Goal: Task Accomplishment & Management: Use online tool/utility

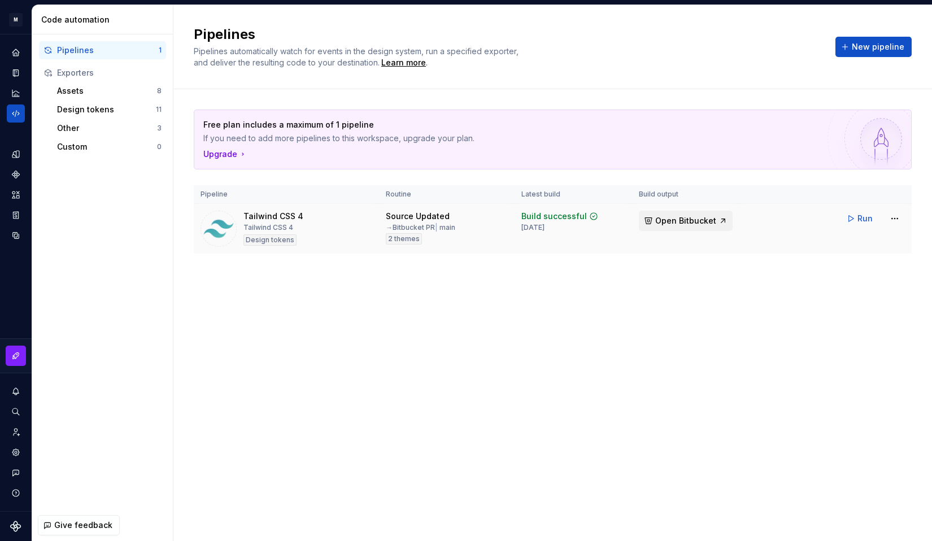
click at [687, 227] on button "Open Bitbucket" at bounding box center [686, 221] width 94 height 20
click at [516, 266] on div "Free plan includes a maximum of 1 pipeline If you need to add more pipelines to…" at bounding box center [553, 192] width 718 height 207
click at [895, 220] on html "M DesignSystem SK Design system data Code automation Pipelines 1 Exporters Asse…" at bounding box center [466, 270] width 932 height 541
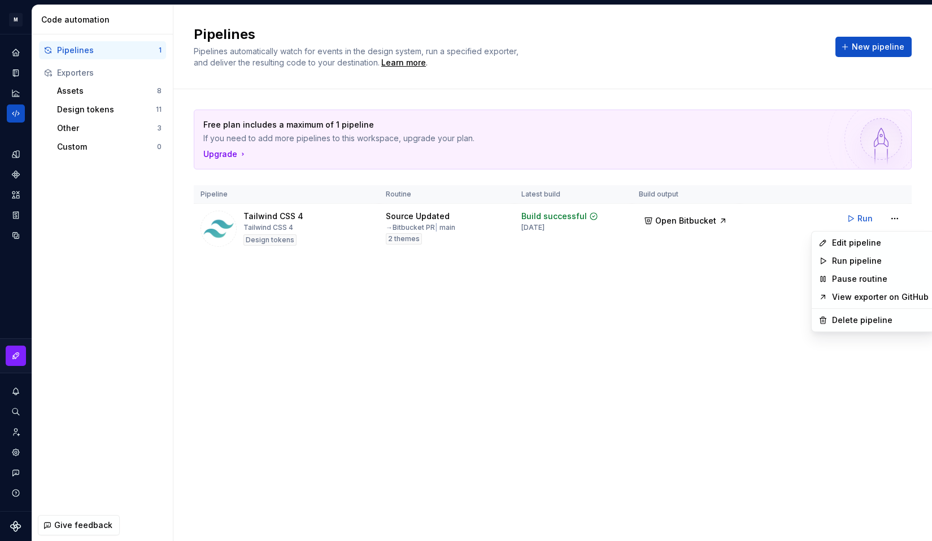
click at [755, 345] on html "M DesignSystem SK Design system data Code automation Pipelines 1 Exporters Asse…" at bounding box center [466, 270] width 932 height 541
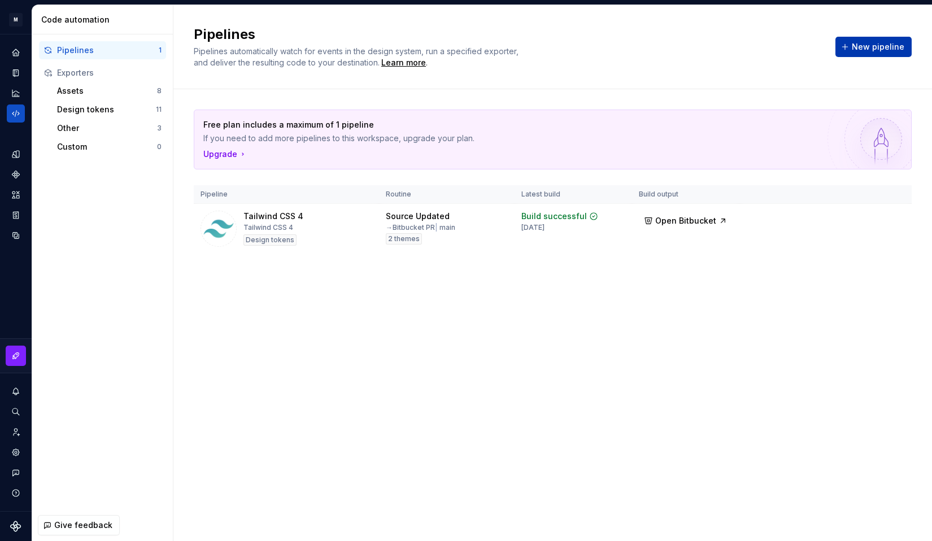
click at [870, 42] on span "New pipeline" at bounding box center [878, 46] width 53 height 11
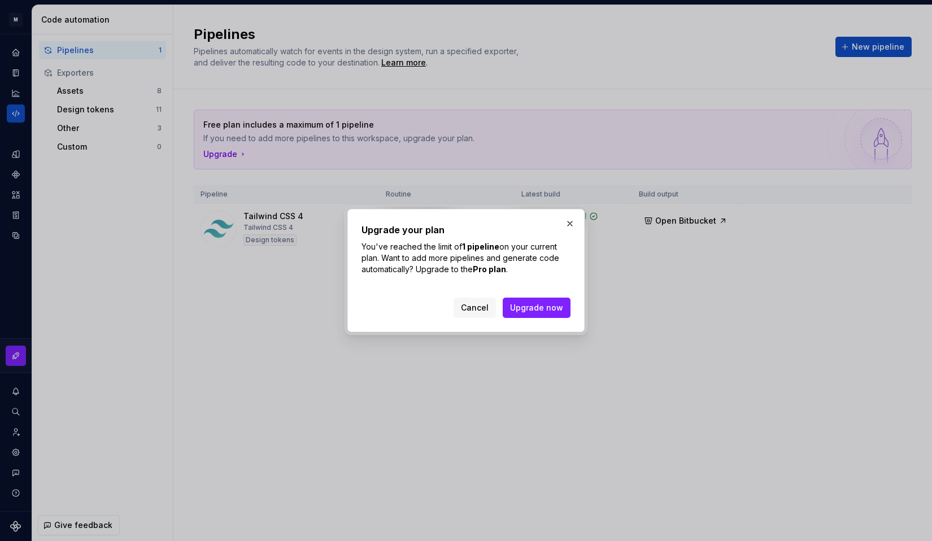
click at [479, 318] on div "Upgrade your plan You've reached the limit of 1 pipeline on your current plan. …" at bounding box center [465, 270] width 237 height 123
click at [479, 307] on span "Cancel" at bounding box center [475, 307] width 28 height 11
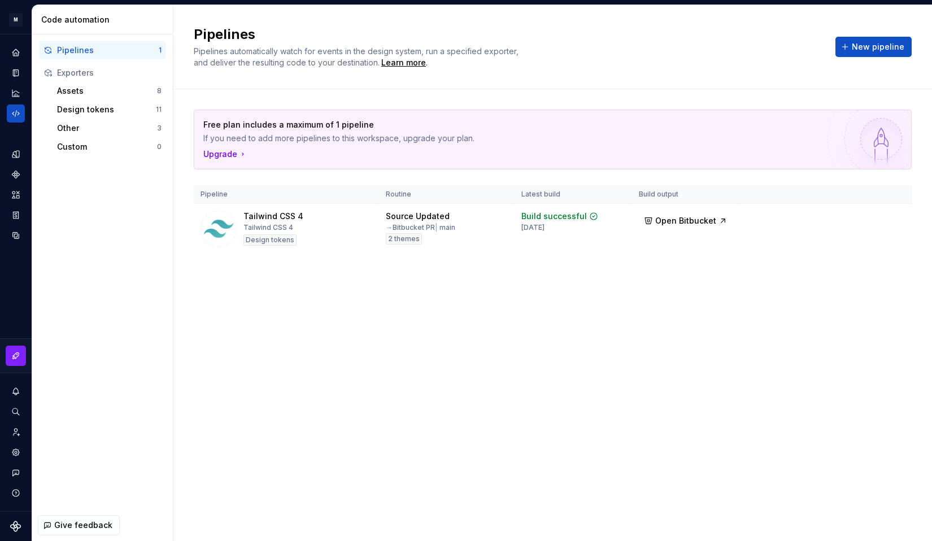
click at [539, 290] on div "Free plan includes a maximum of 1 pipeline If you need to add more pipelines to…" at bounding box center [553, 192] width 718 height 207
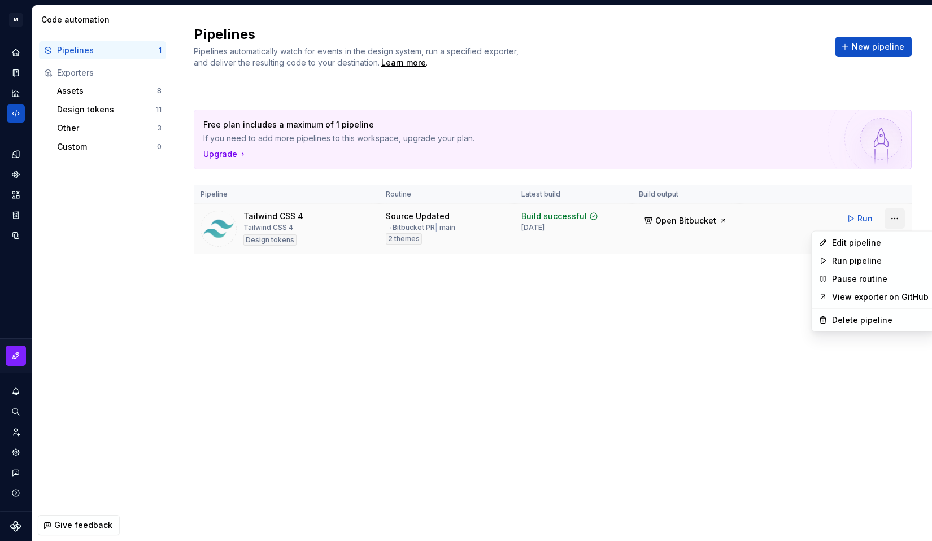
click at [896, 220] on html "M DesignSystem SK Design system data Code automation Pipelines 1 Exporters Asse…" at bounding box center [466, 270] width 932 height 541
click at [783, 328] on html "M DesignSystem SK Design system data Code automation Pipelines 1 Exporters Asse…" at bounding box center [466, 270] width 932 height 541
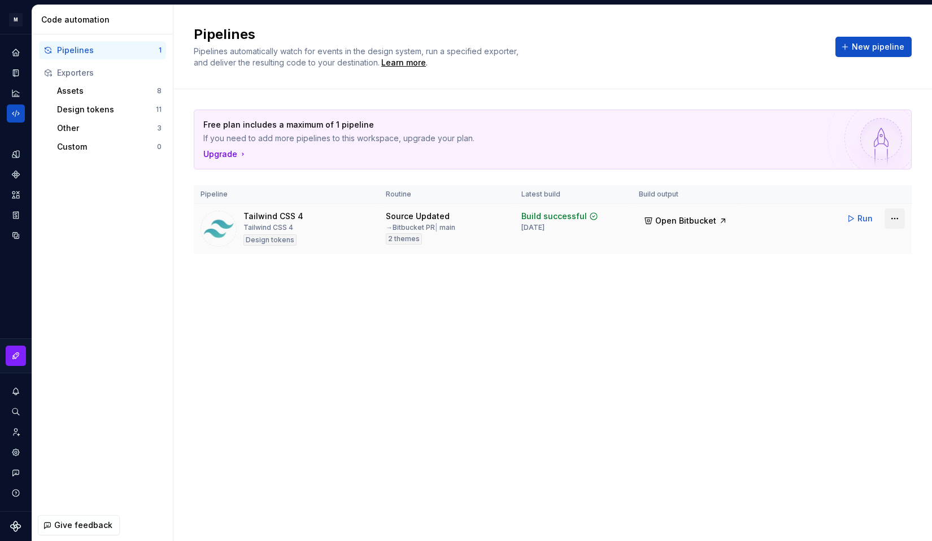
click at [898, 218] on html "M DesignSystem SK Design system data Code automation Pipelines 1 Exporters Asse…" at bounding box center [466, 270] width 932 height 541
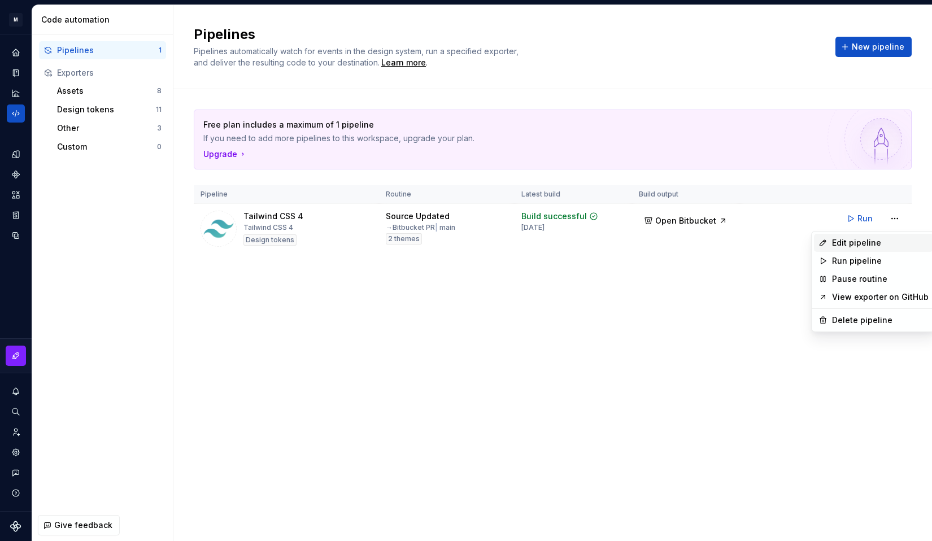
click at [857, 237] on div "Edit pipeline" at bounding box center [873, 243] width 119 height 18
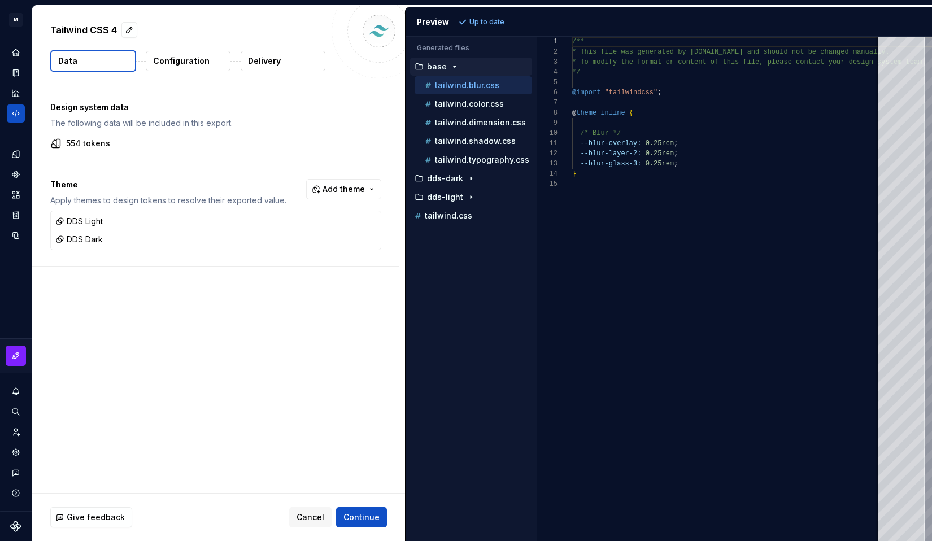
click at [171, 63] on p "Configuration" at bounding box center [181, 60] width 56 height 11
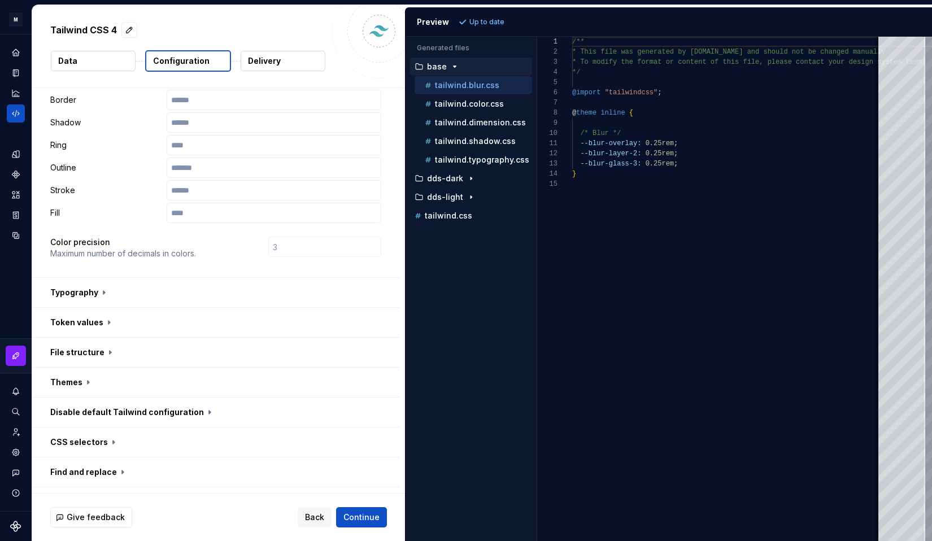
scroll to position [245, 0]
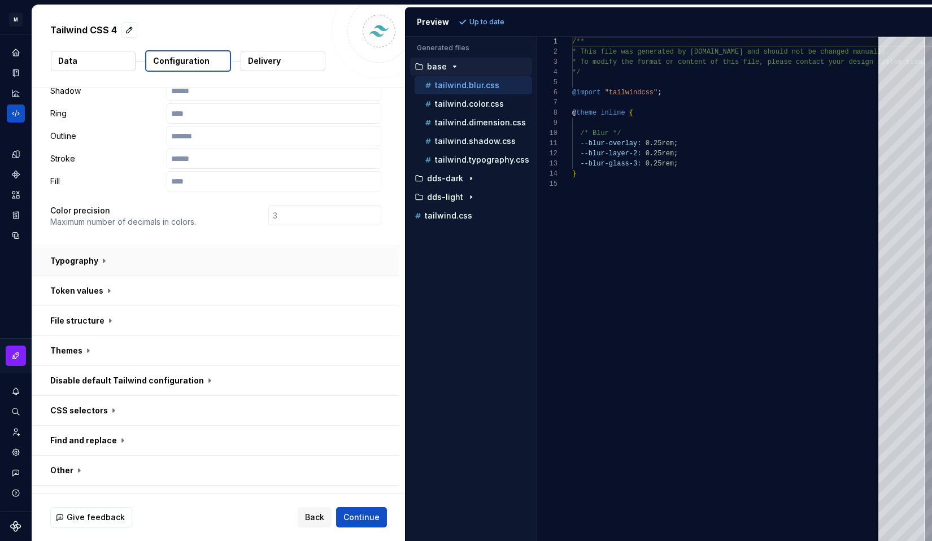
click at [137, 246] on button "button" at bounding box center [215, 260] width 367 height 29
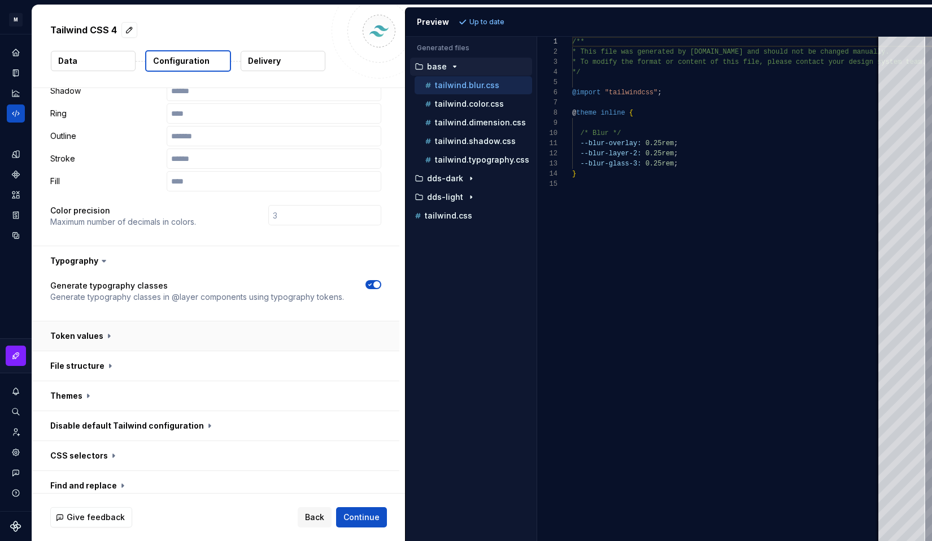
click at [114, 326] on button "button" at bounding box center [215, 335] width 367 height 29
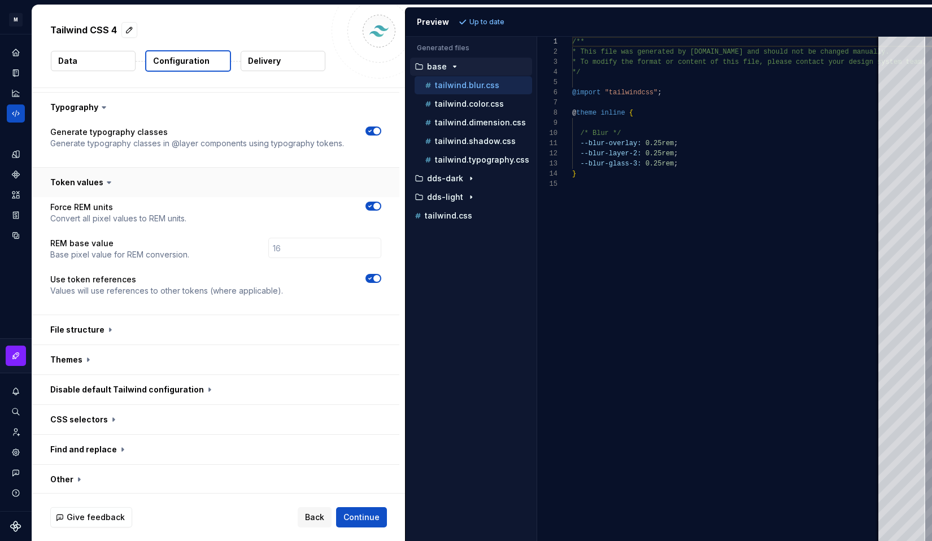
scroll to position [401, 0]
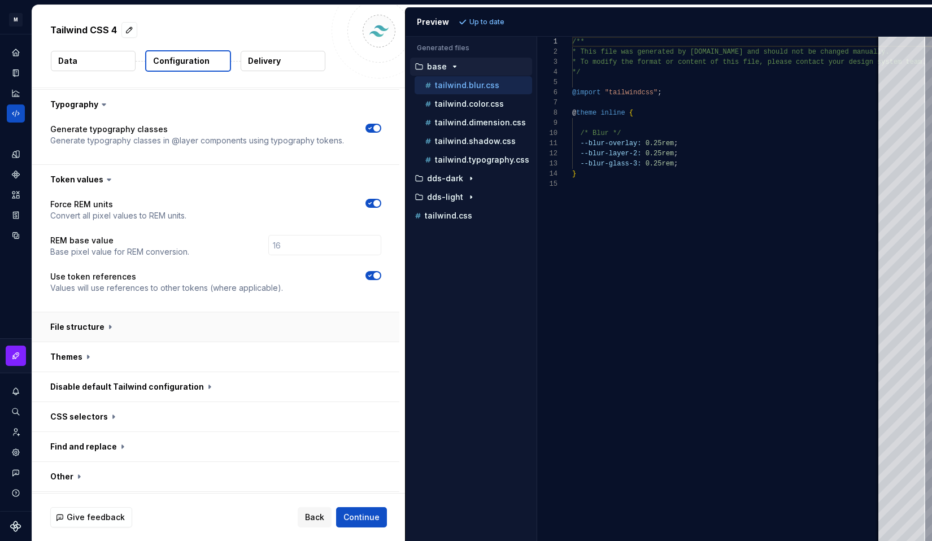
click at [135, 312] on button "button" at bounding box center [215, 326] width 367 height 29
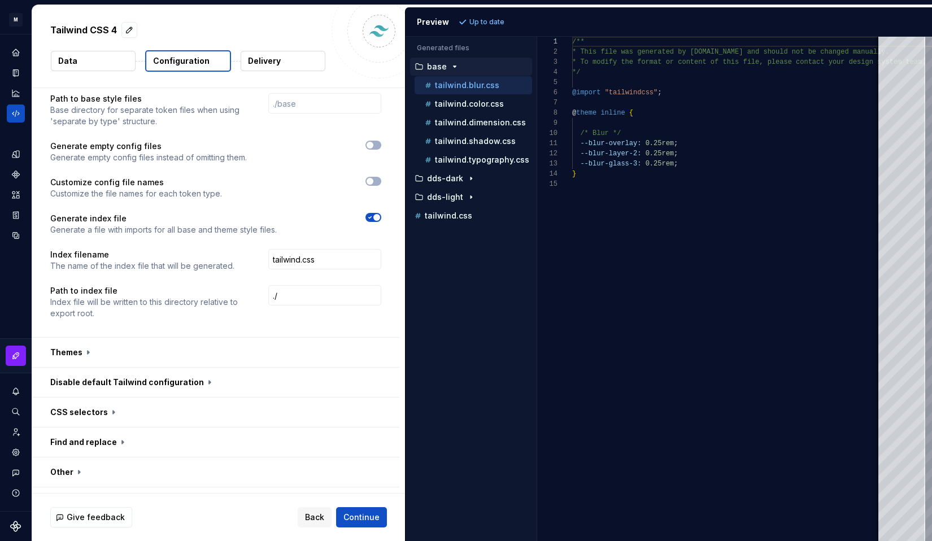
scroll to position [692, 0]
click at [120, 336] on button "button" at bounding box center [215, 350] width 367 height 29
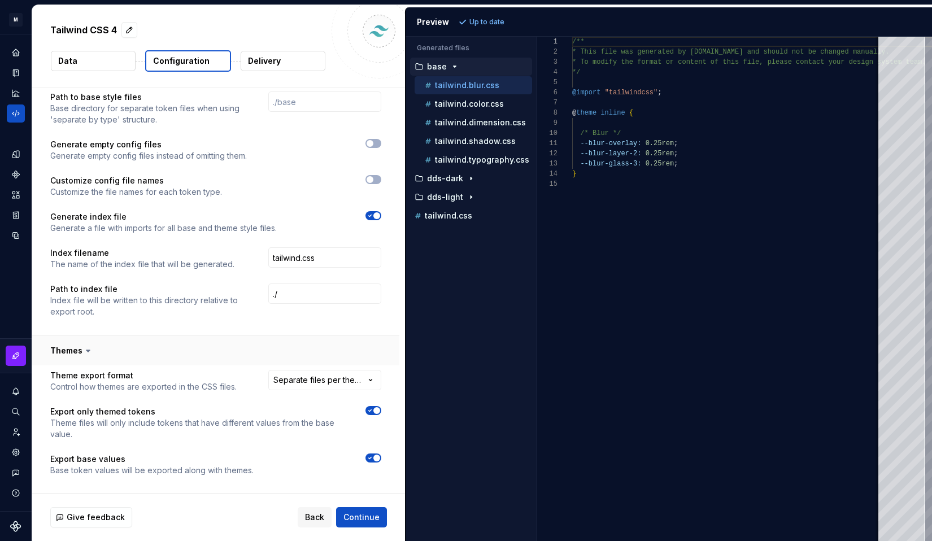
click at [118, 336] on button "button" at bounding box center [215, 350] width 367 height 29
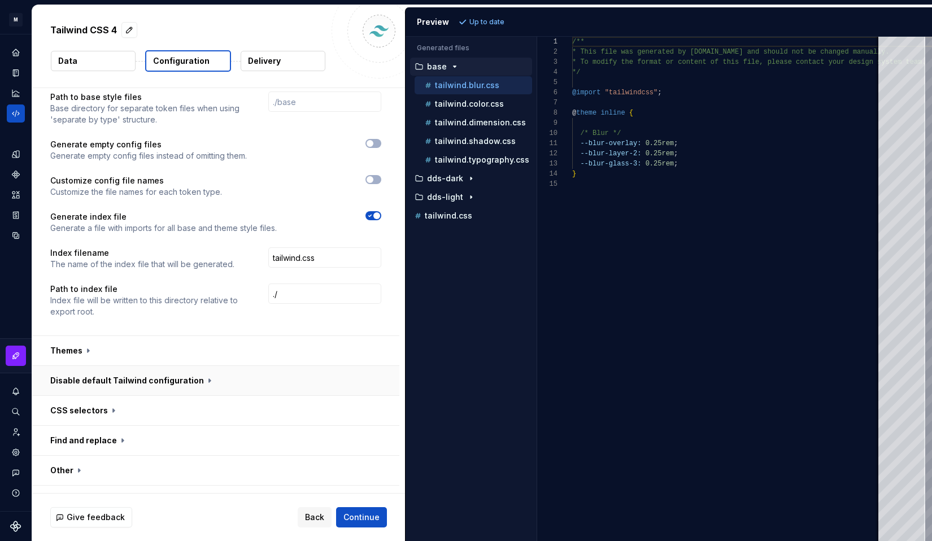
click at [120, 369] on button "button" at bounding box center [215, 380] width 367 height 29
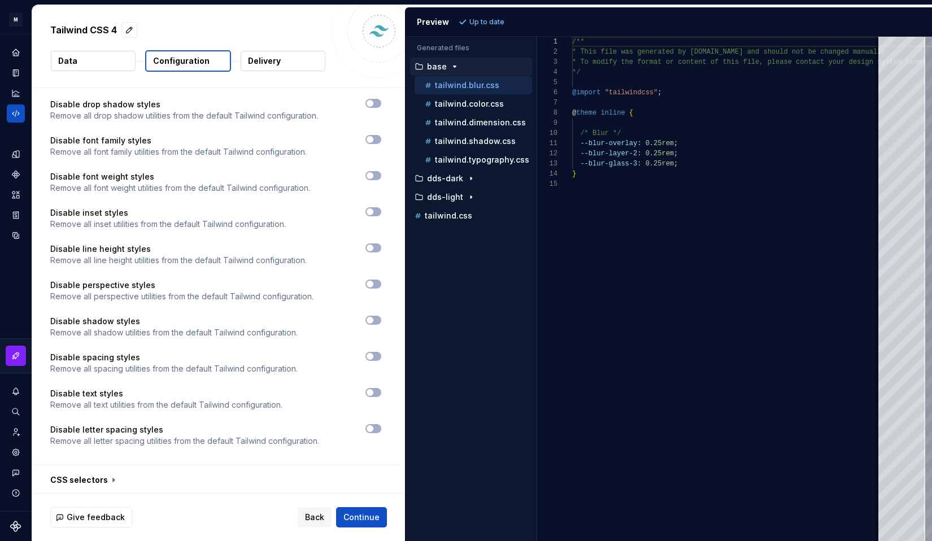
scroll to position [1316, 0]
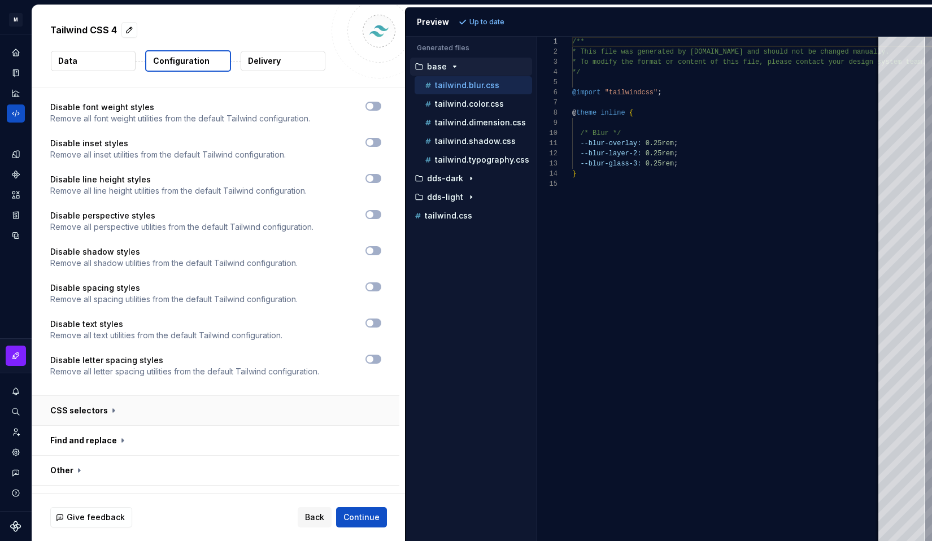
click at [155, 399] on button "button" at bounding box center [215, 410] width 367 height 29
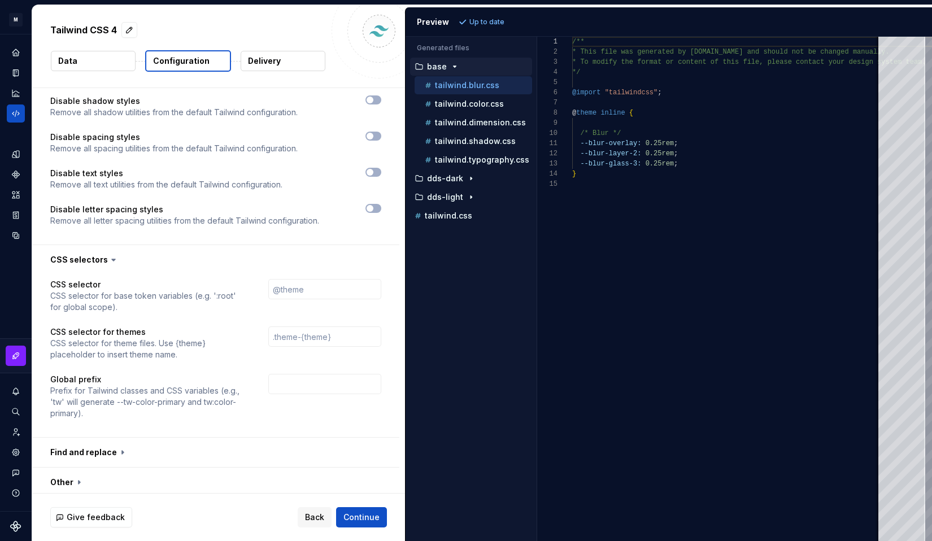
scroll to position [1478, 0]
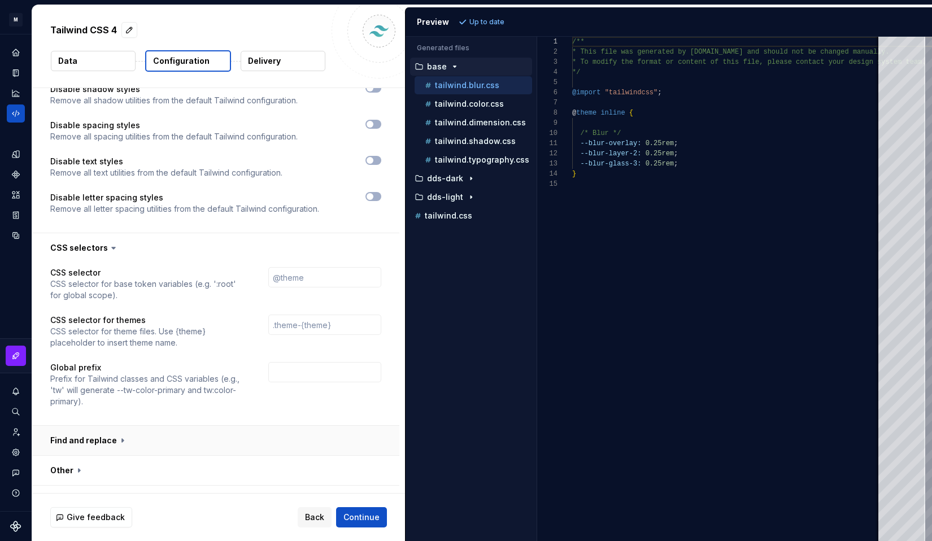
click at [155, 432] on button "button" at bounding box center [215, 440] width 367 height 29
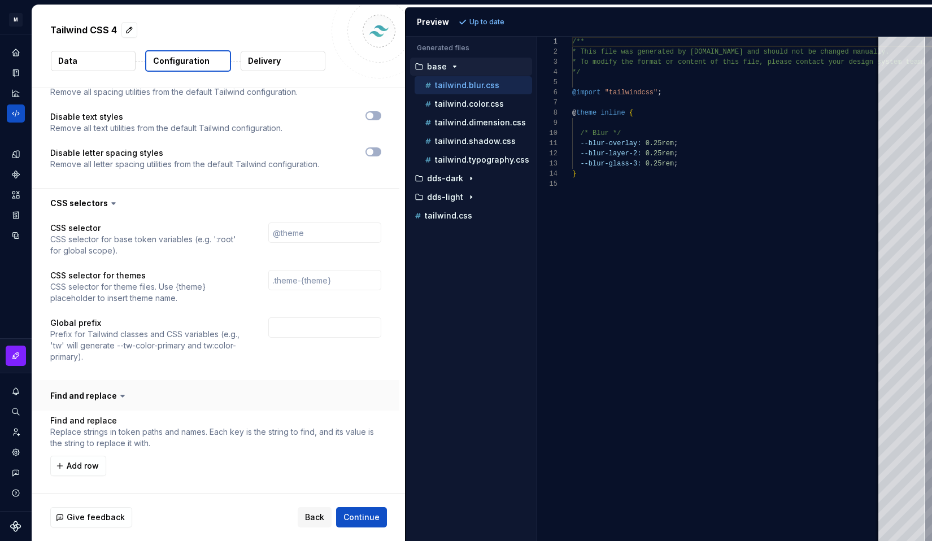
scroll to position [1562, 0]
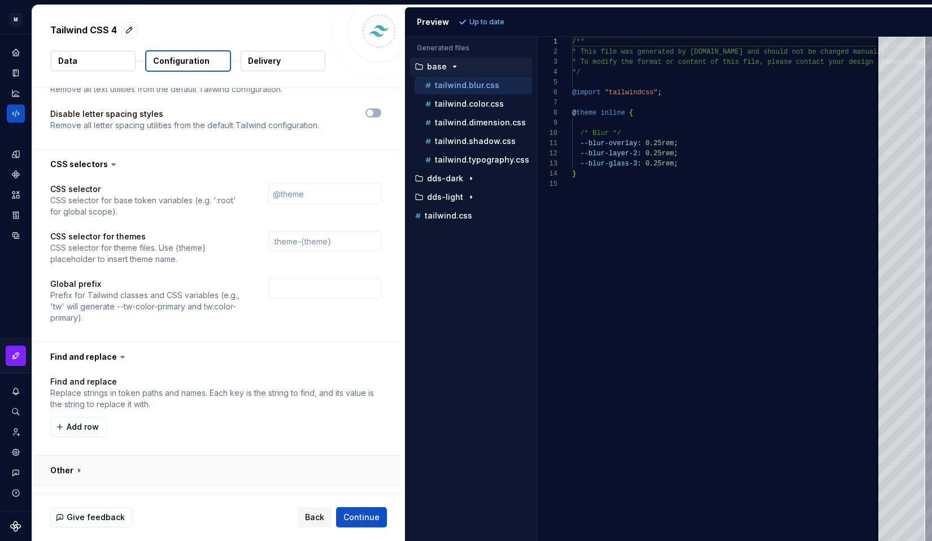
click at [157, 456] on button "button" at bounding box center [215, 470] width 367 height 29
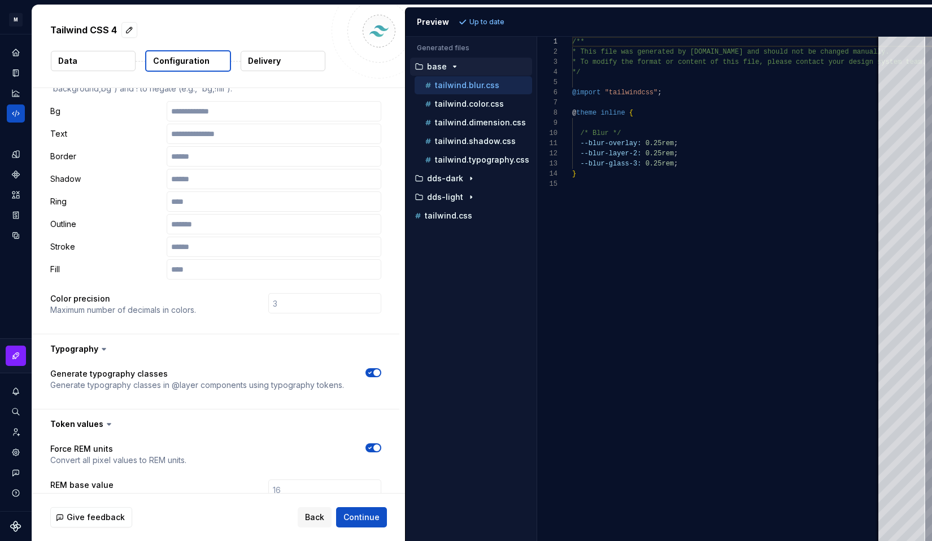
scroll to position [0, 0]
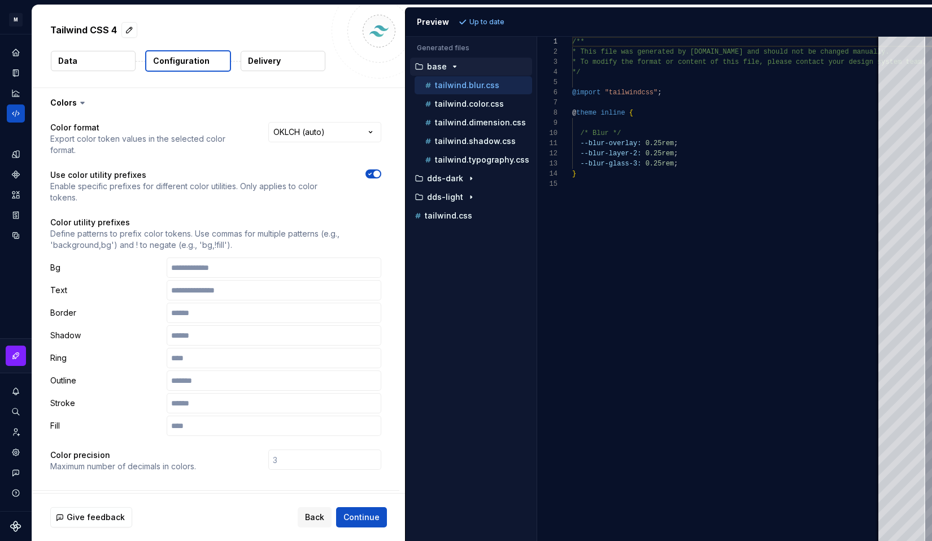
click at [263, 60] on p "Delivery" at bounding box center [264, 60] width 33 height 11
type textarea "*"
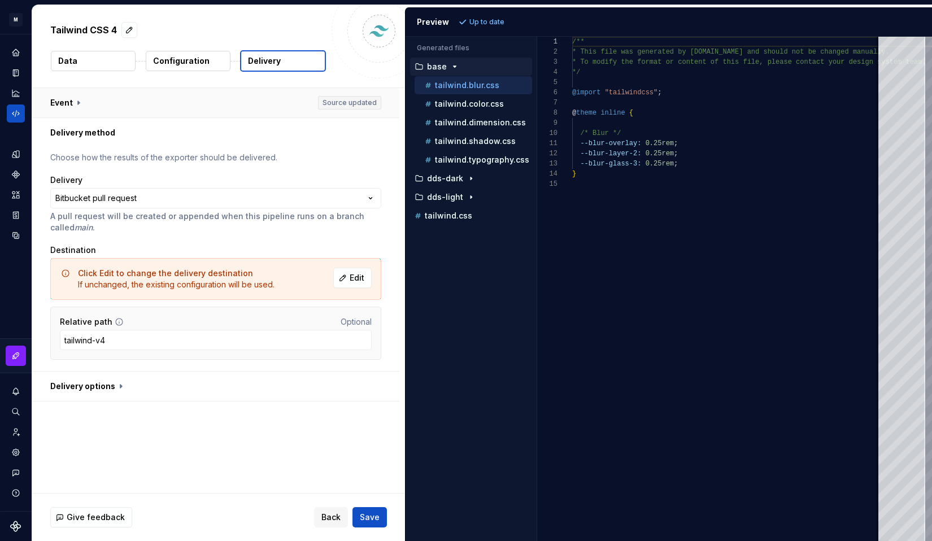
click at [71, 104] on button "button" at bounding box center [215, 102] width 367 height 29
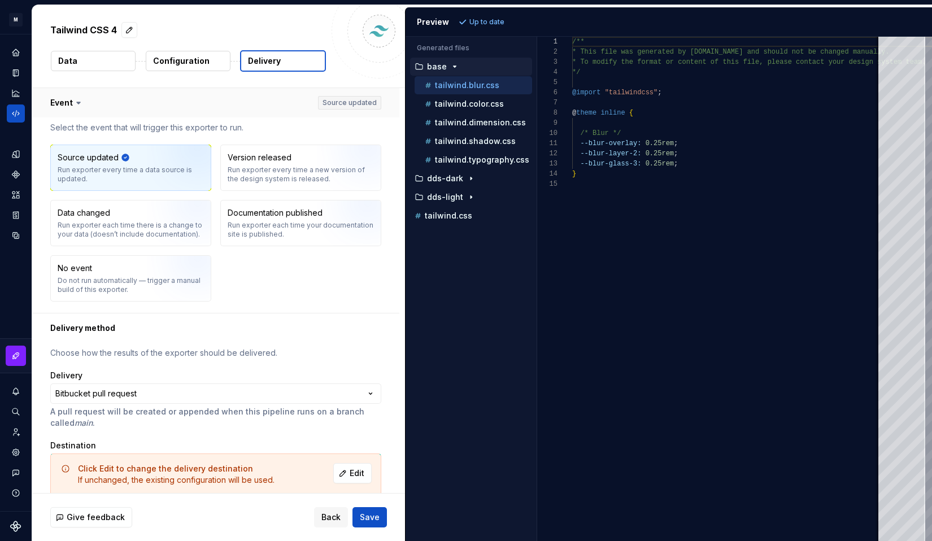
click at [71, 104] on button "button" at bounding box center [215, 102] width 367 height 29
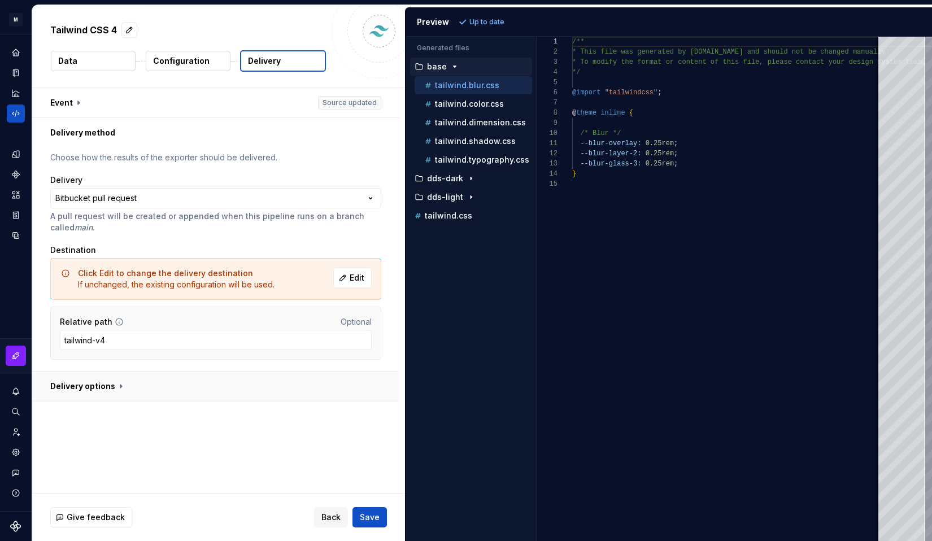
click at [75, 391] on button "button" at bounding box center [215, 386] width 367 height 29
type textarea "*"
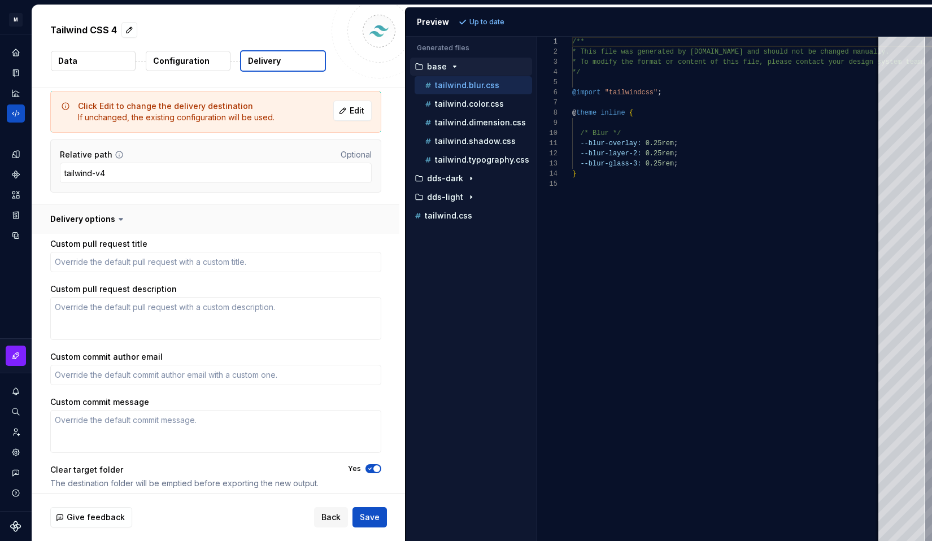
scroll to position [175, 0]
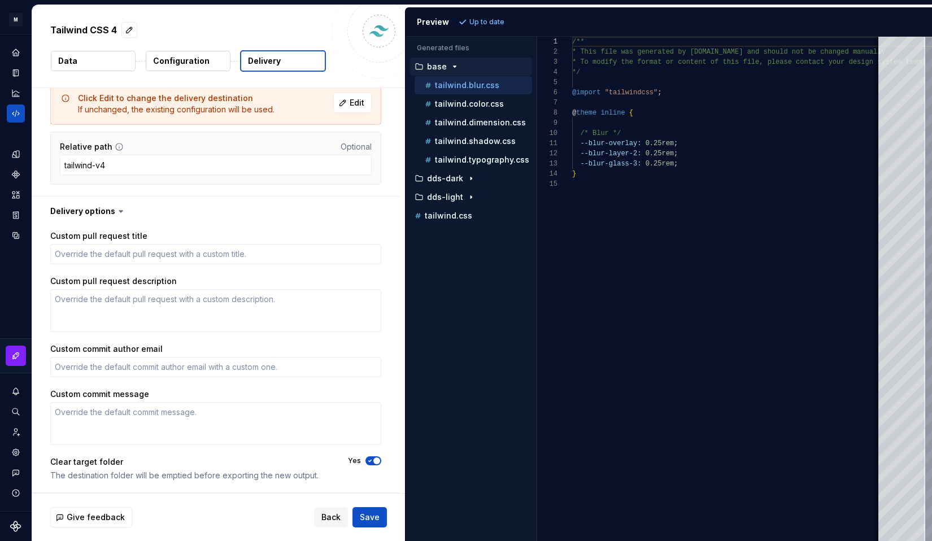
click at [115, 214] on icon at bounding box center [120, 211] width 11 height 11
click at [120, 211] on icon at bounding box center [120, 212] width 3 height 2
click at [106, 211] on button "button" at bounding box center [215, 211] width 367 height 29
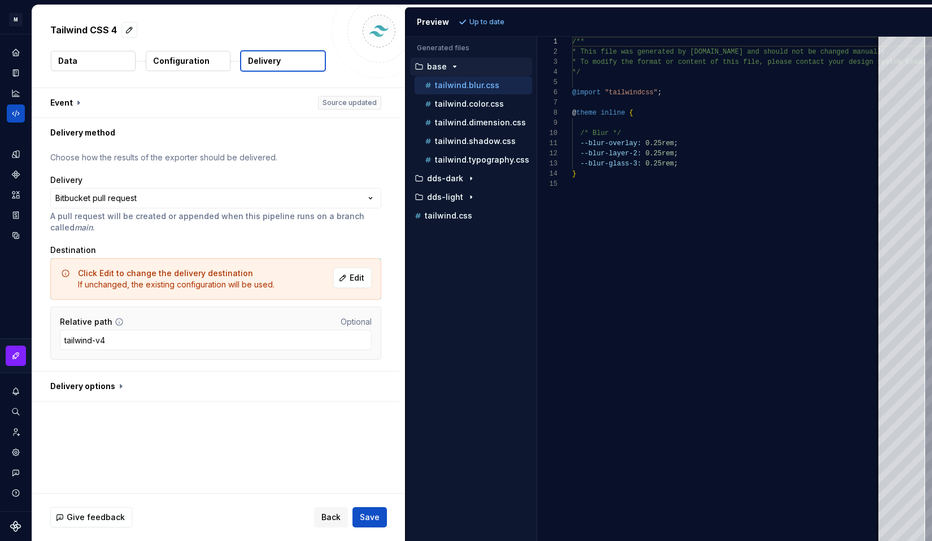
click at [110, 422] on div "**********" at bounding box center [218, 290] width 373 height 405
click at [94, 52] on button "Data" at bounding box center [93, 61] width 85 height 20
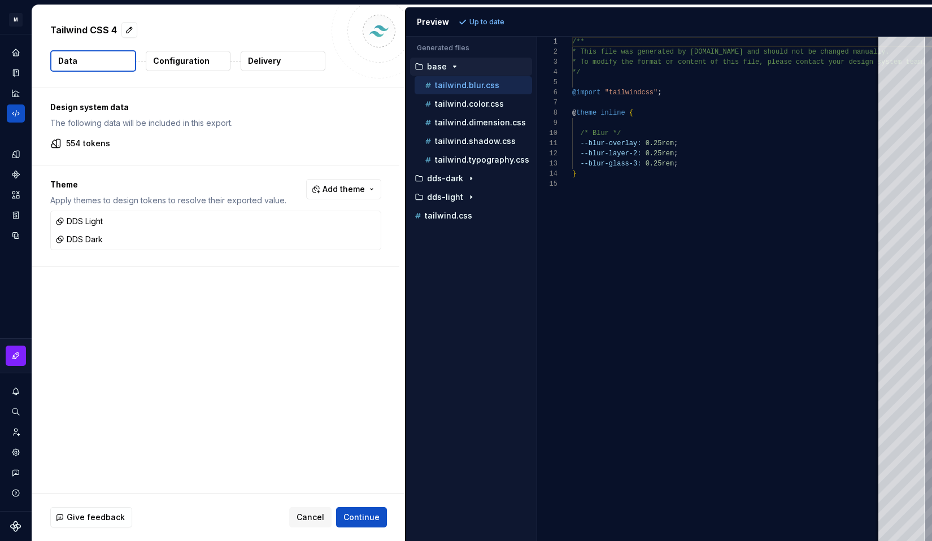
click at [195, 68] on button "Configuration" at bounding box center [188, 61] width 85 height 20
type textarea "*"
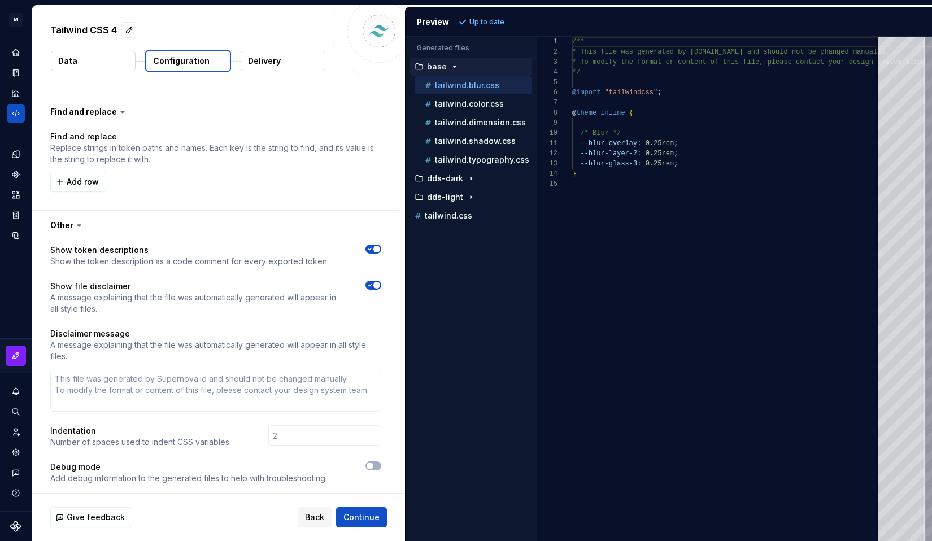
scroll to position [1824, 0]
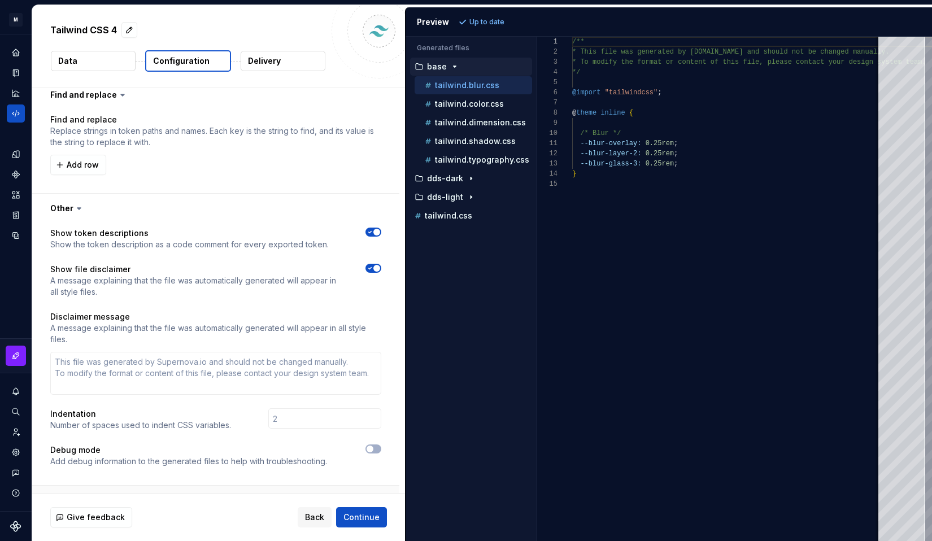
click at [196, 486] on button "button" at bounding box center [215, 500] width 367 height 29
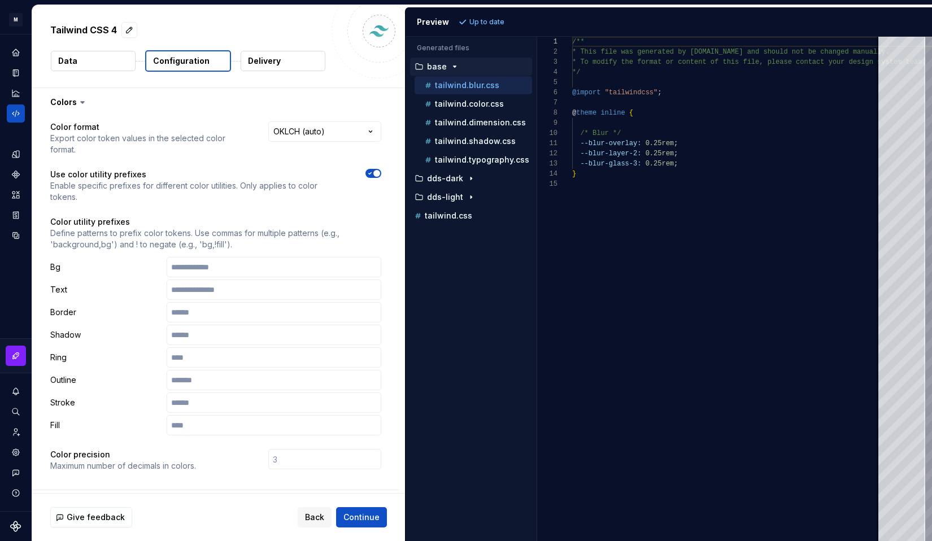
scroll to position [0, 0]
click at [81, 103] on icon at bounding box center [82, 103] width 3 height 2
click at [92, 101] on button "button" at bounding box center [215, 102] width 367 height 29
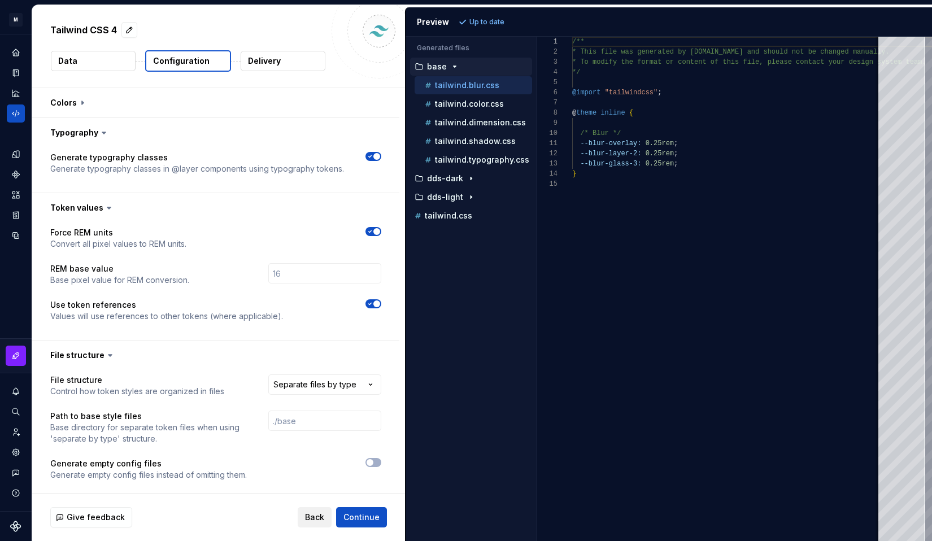
click at [314, 522] on span "Back" at bounding box center [314, 517] width 19 height 11
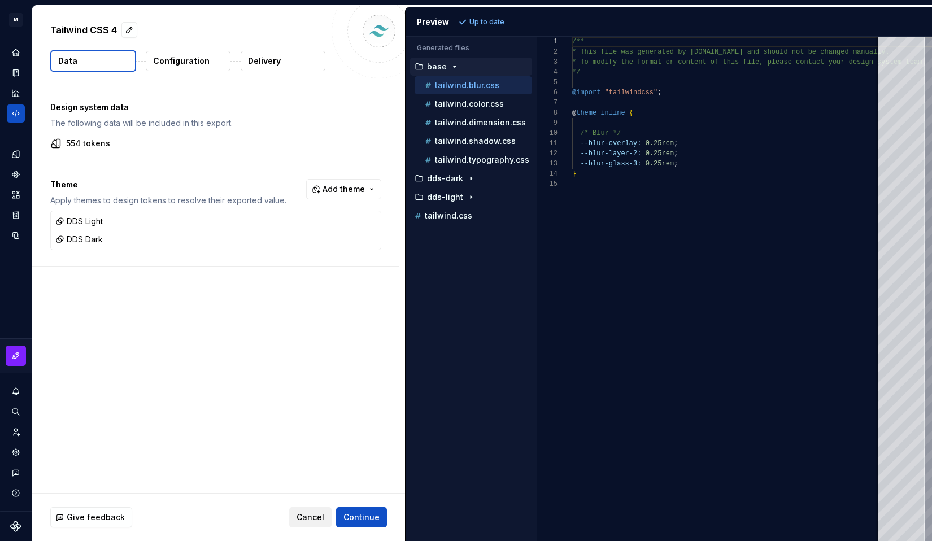
click at [314, 522] on span "Cancel" at bounding box center [311, 517] width 28 height 11
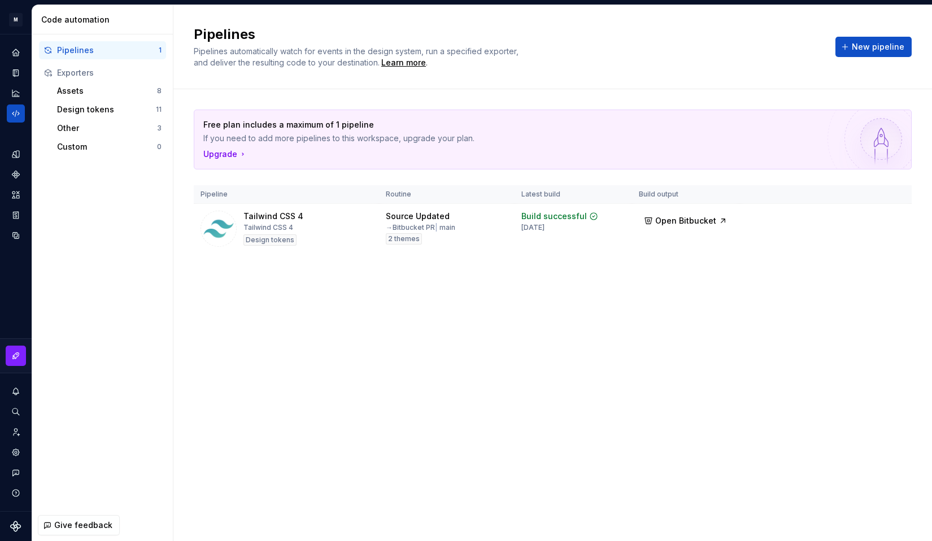
click at [156, 281] on div "Pipelines 1 Exporters Assets 8 Design tokens 11 Other 3 Custom 0" at bounding box center [102, 271] width 141 height 475
click at [888, 220] on html "M DesignSystem SK Design system data Code automation Pipelines 1 Exporters Asse…" at bounding box center [466, 270] width 932 height 541
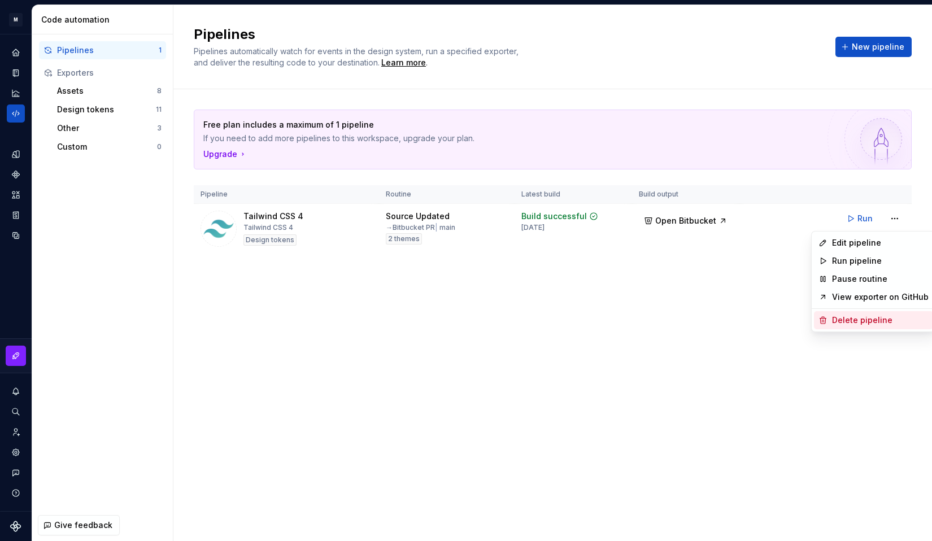
click at [870, 320] on div "Delete pipeline" at bounding box center [880, 320] width 97 height 11
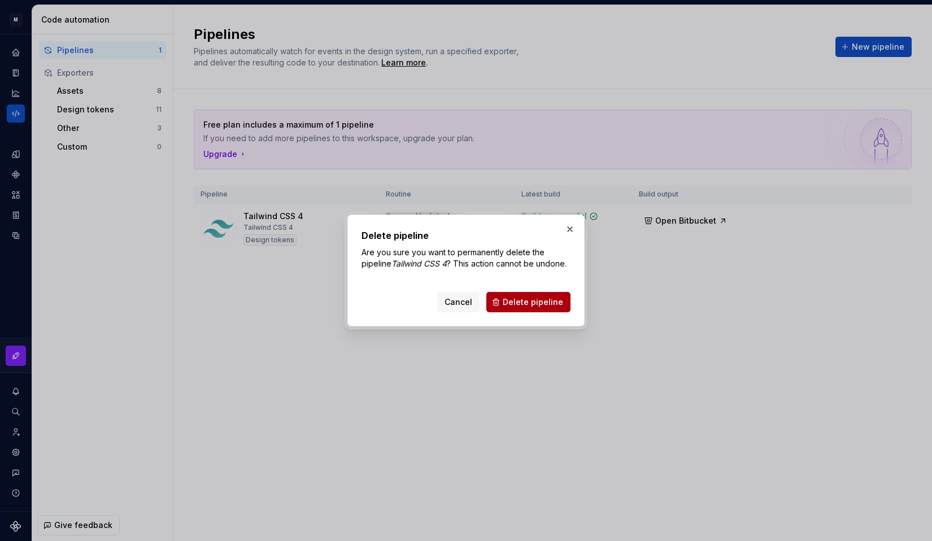
click at [541, 312] on button "Delete pipeline" at bounding box center [528, 302] width 84 height 20
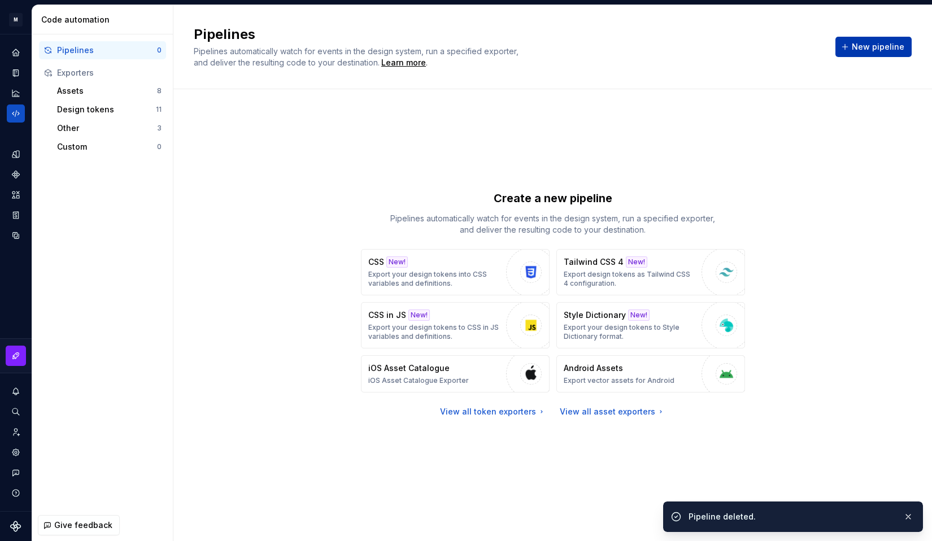
click at [894, 53] on button "New pipeline" at bounding box center [873, 47] width 76 height 20
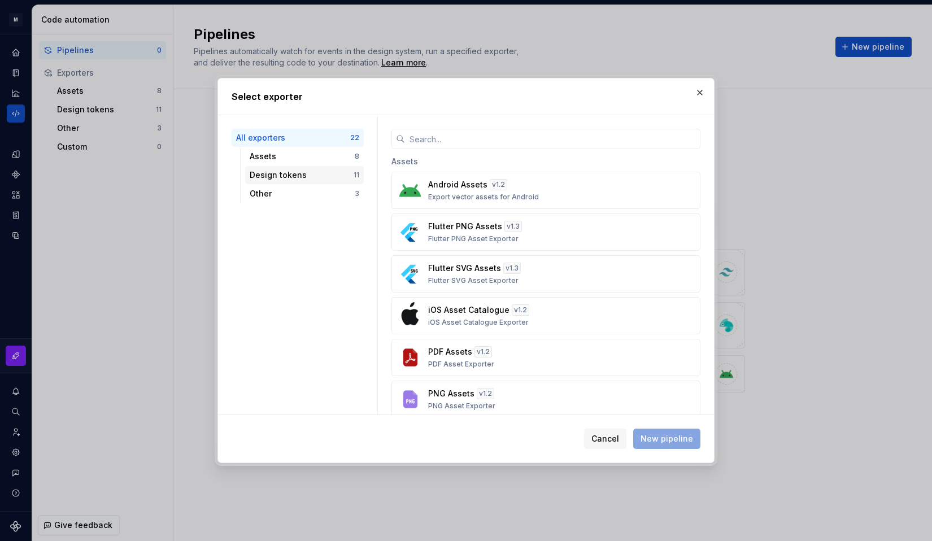
click at [278, 171] on div "Design tokens" at bounding box center [302, 174] width 104 height 11
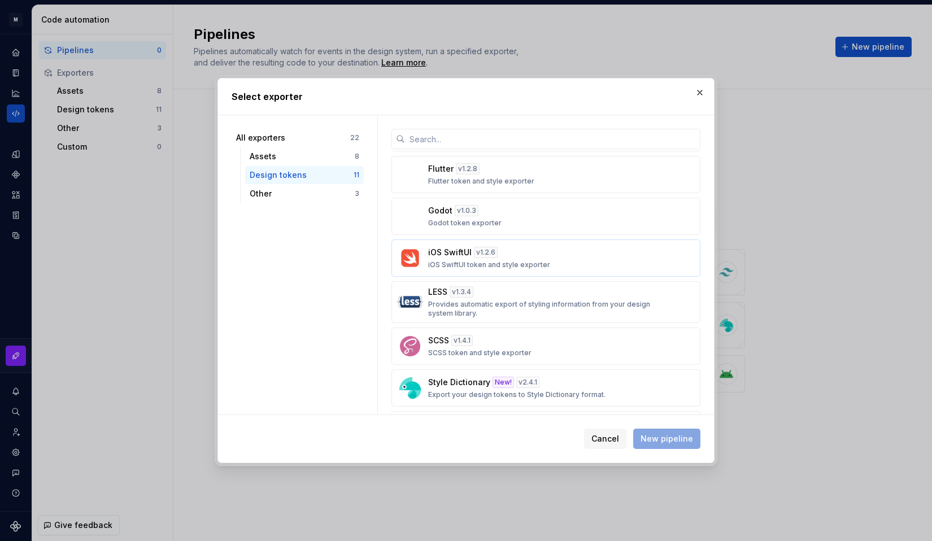
scroll to position [132, 0]
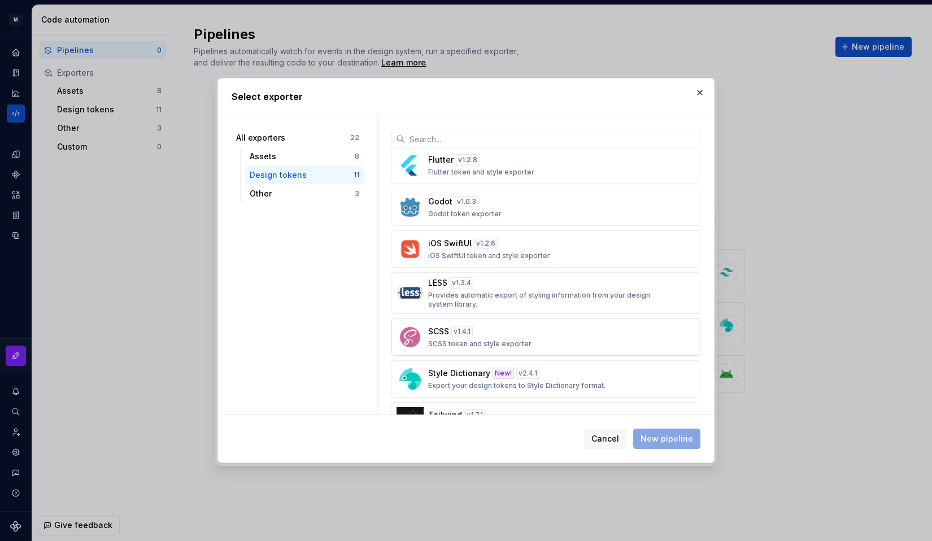
click at [562, 341] on div "SCSS v 1.4.1 SCSS token and style exporter" at bounding box center [542, 337] width 229 height 23
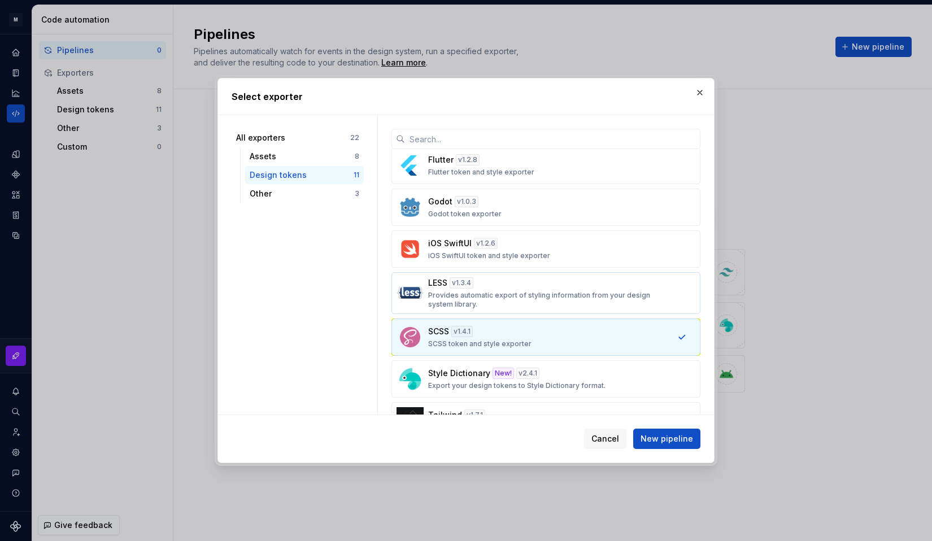
click at [563, 293] on p "Provides automatic export of styling information from your design system librar…" at bounding box center [542, 300] width 229 height 18
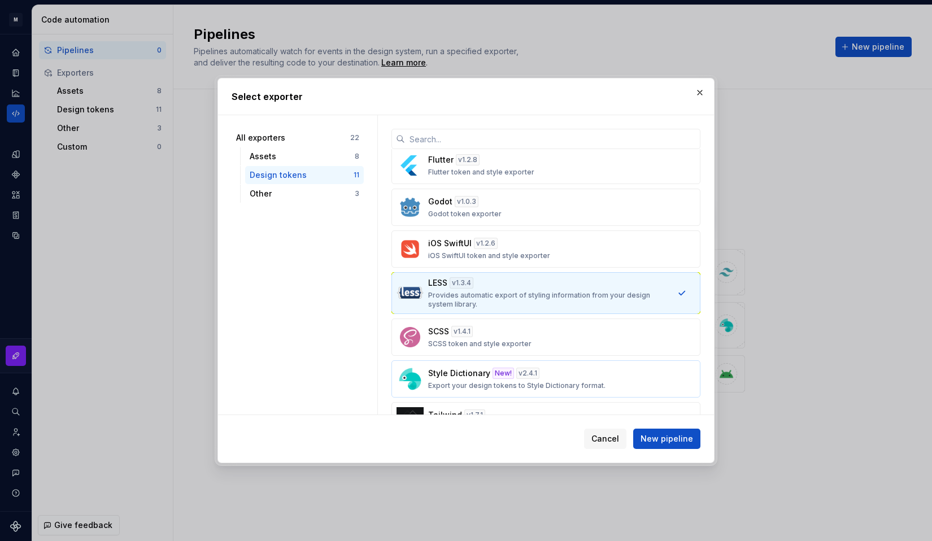
click at [564, 381] on div "Style Dictionary New! v 2.4.1 Export your design tokens to Style Dictionary for…" at bounding box center [542, 379] width 229 height 23
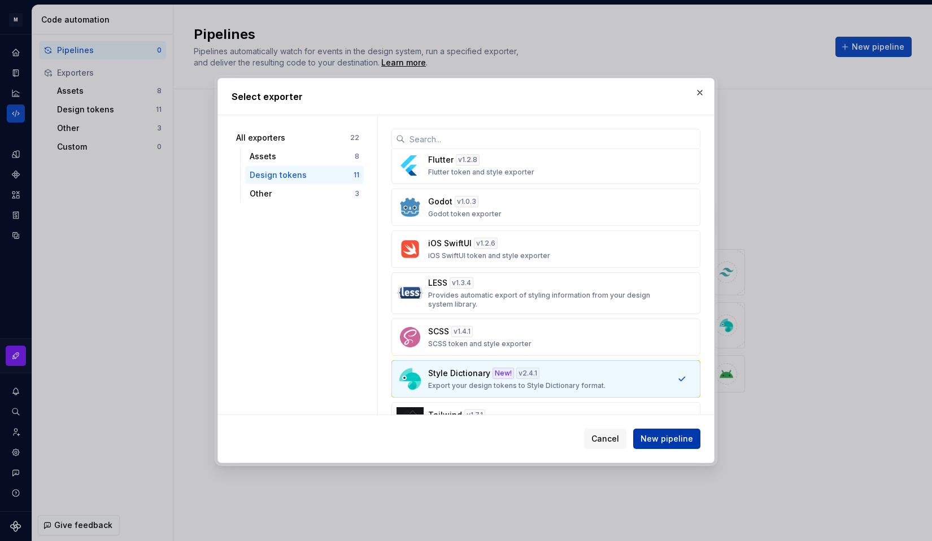
click at [672, 445] on button "New pipeline" at bounding box center [666, 439] width 67 height 20
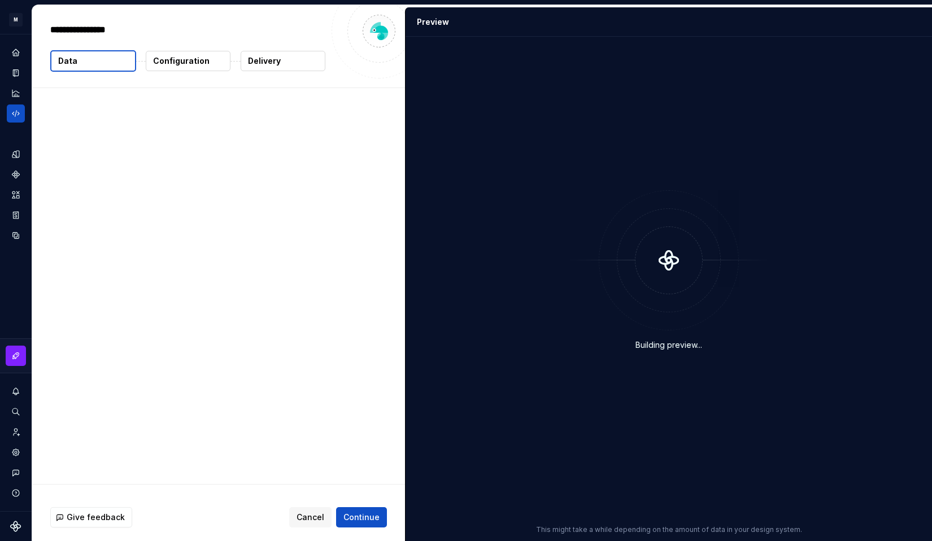
type textarea "*"
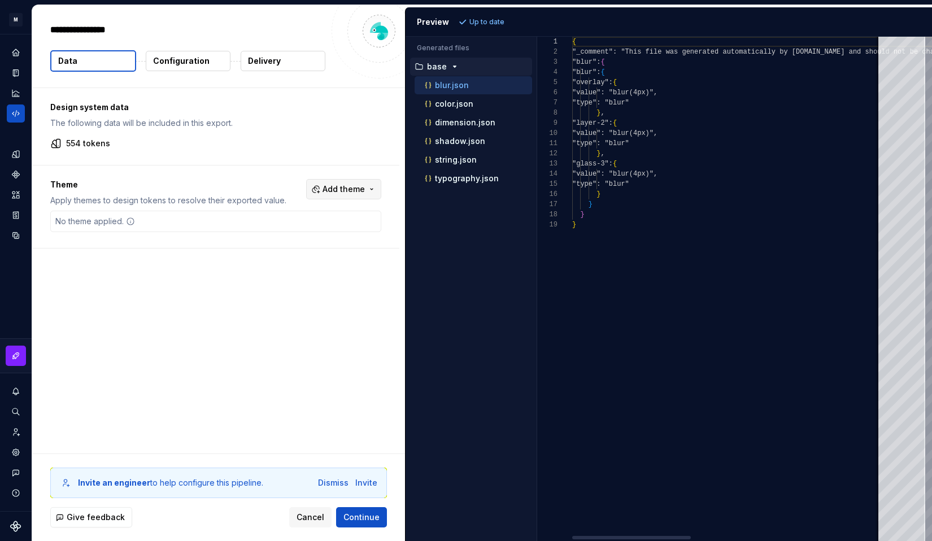
click at [340, 191] on span "Add theme" at bounding box center [344, 189] width 42 height 11
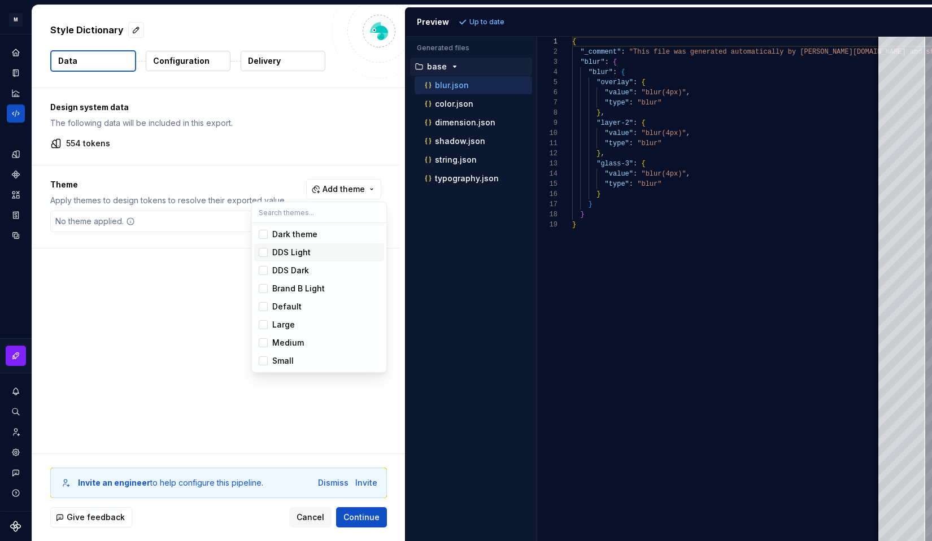
click at [305, 257] on div "DDS Light" at bounding box center [291, 252] width 38 height 11
click at [305, 269] on div "DDS Dark" at bounding box center [290, 270] width 37 height 11
click at [192, 354] on html "M DesignSystem SK Design system data Style Dictionary Data Configuration Delive…" at bounding box center [466, 270] width 932 height 541
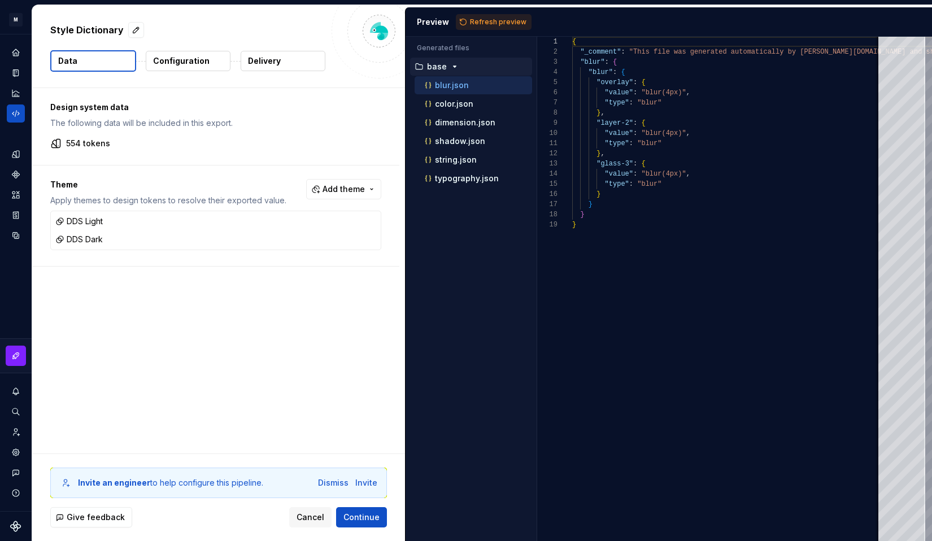
click at [178, 60] on p "Configuration" at bounding box center [181, 60] width 56 height 11
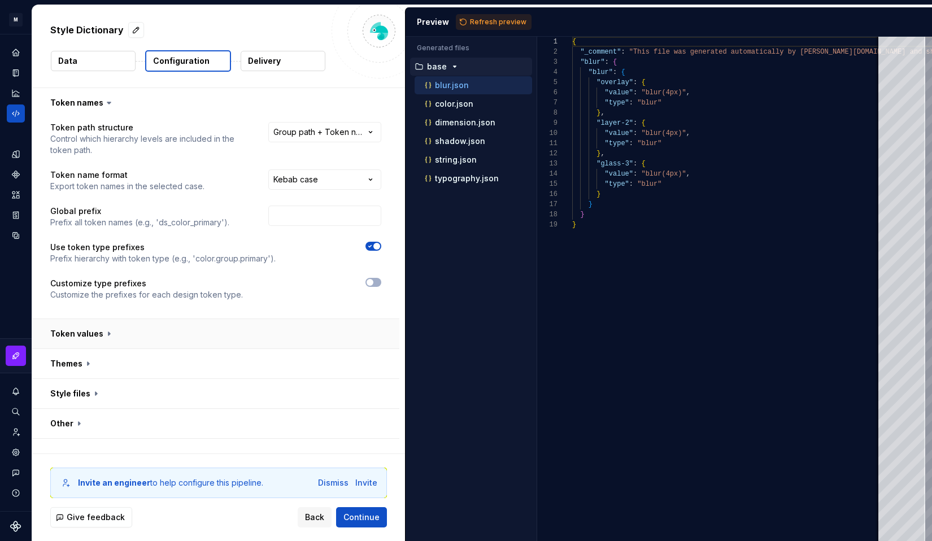
click at [237, 323] on button "button" at bounding box center [215, 333] width 367 height 29
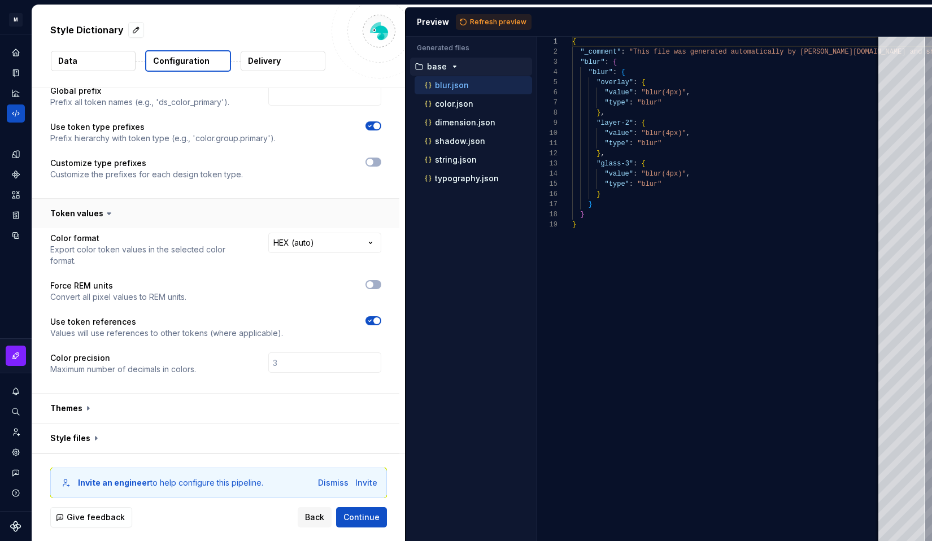
scroll to position [139, 0]
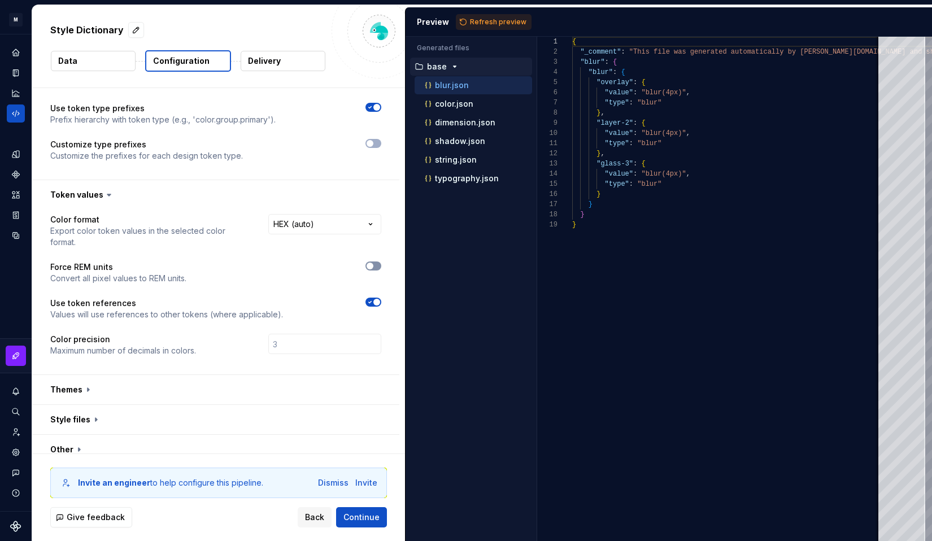
click at [373, 263] on span "button" at bounding box center [370, 266] width 7 height 7
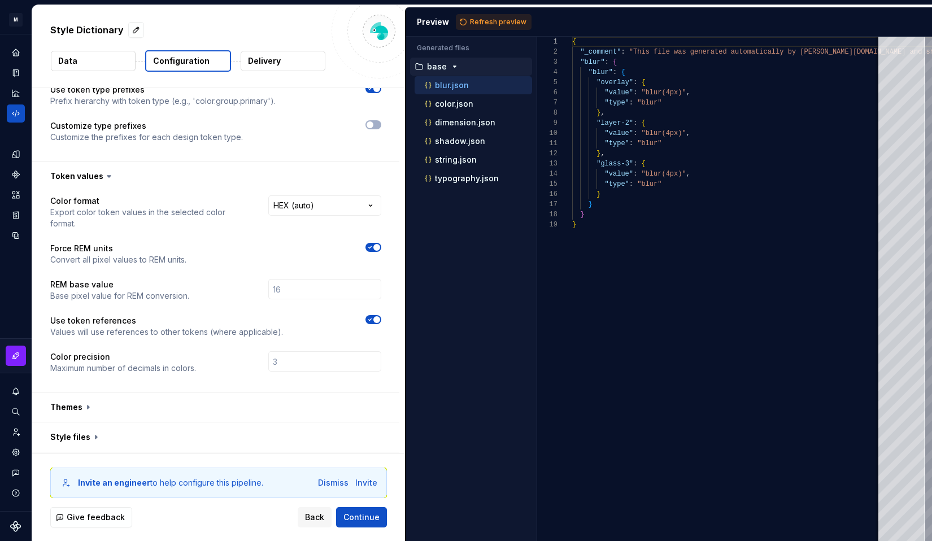
scroll to position [175, 0]
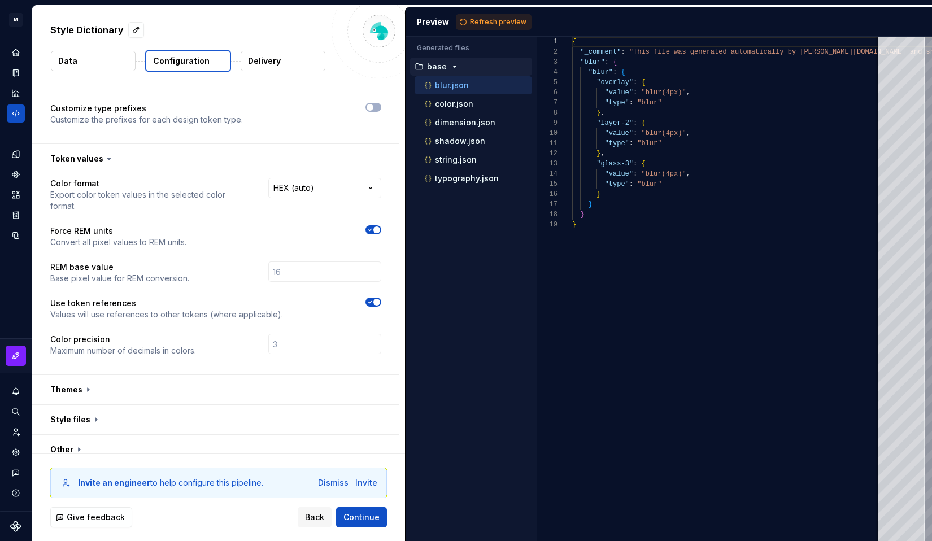
click at [307, 386] on button "button" at bounding box center [215, 389] width 367 height 29
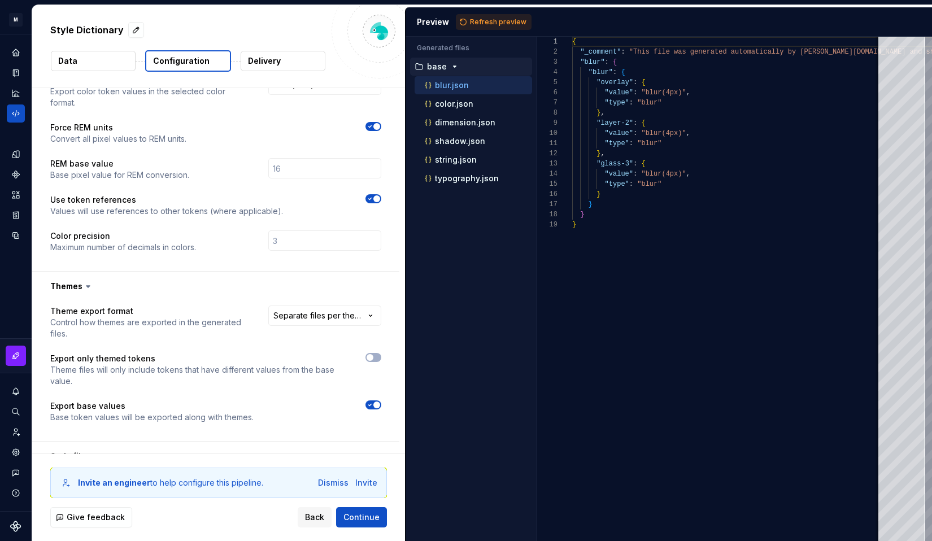
scroll to position [315, 0]
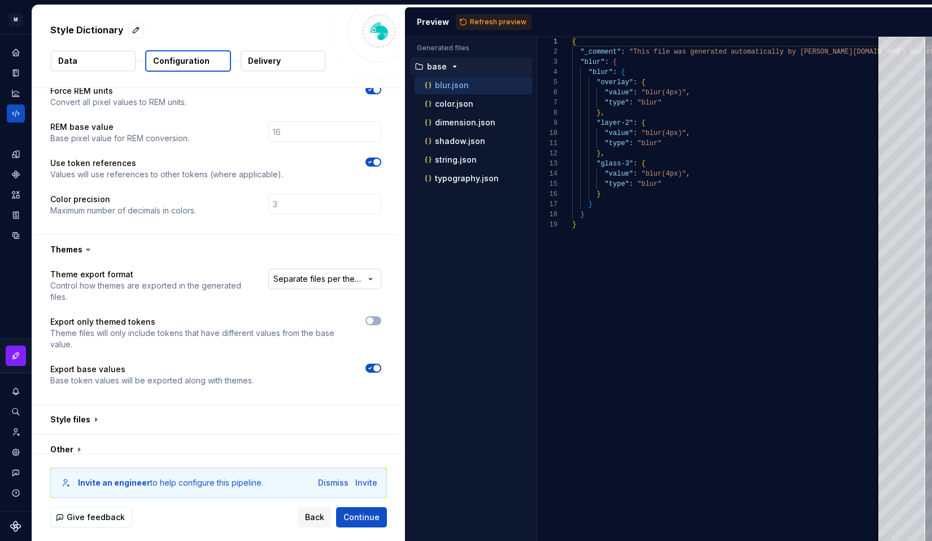
click at [310, 267] on html "**********" at bounding box center [466, 270] width 932 height 541
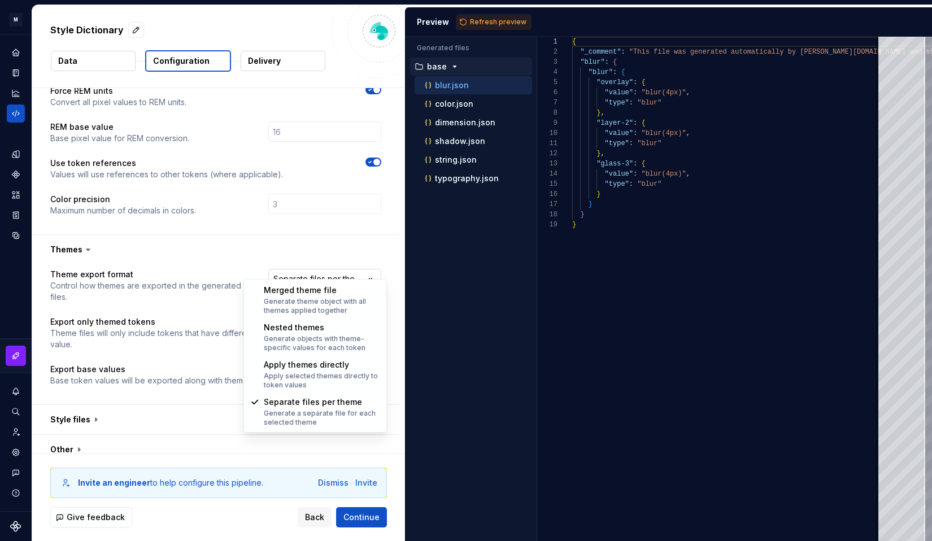
click at [310, 267] on html "**********" at bounding box center [466, 270] width 932 height 541
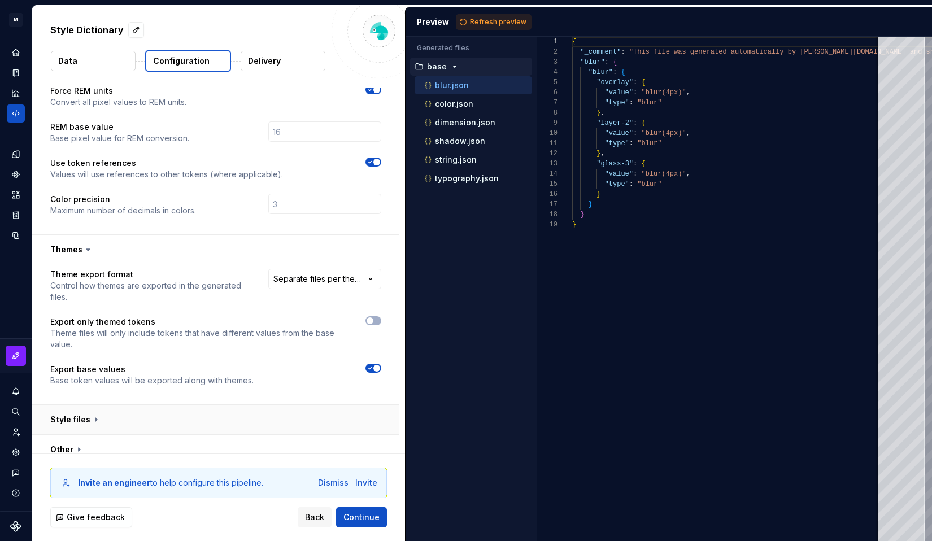
click at [134, 406] on button "button" at bounding box center [215, 419] width 367 height 29
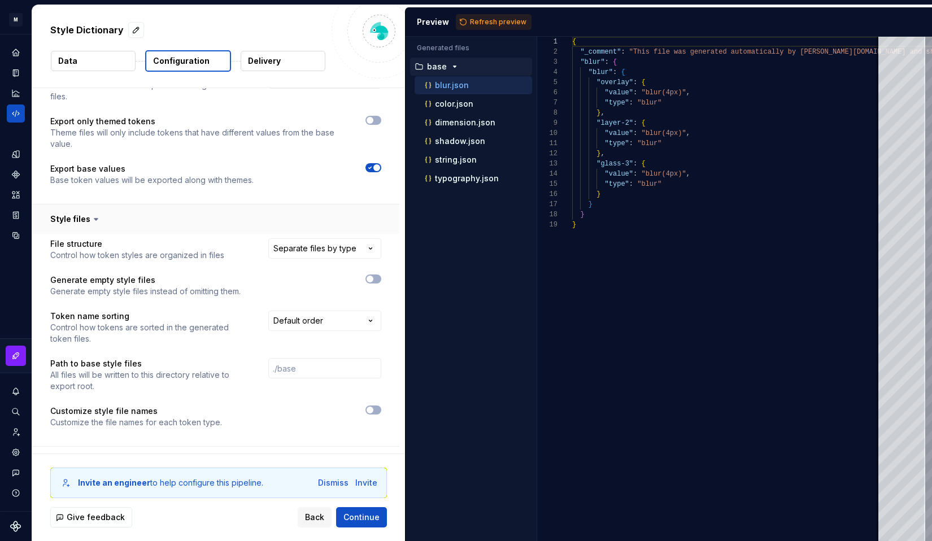
scroll to position [528, 0]
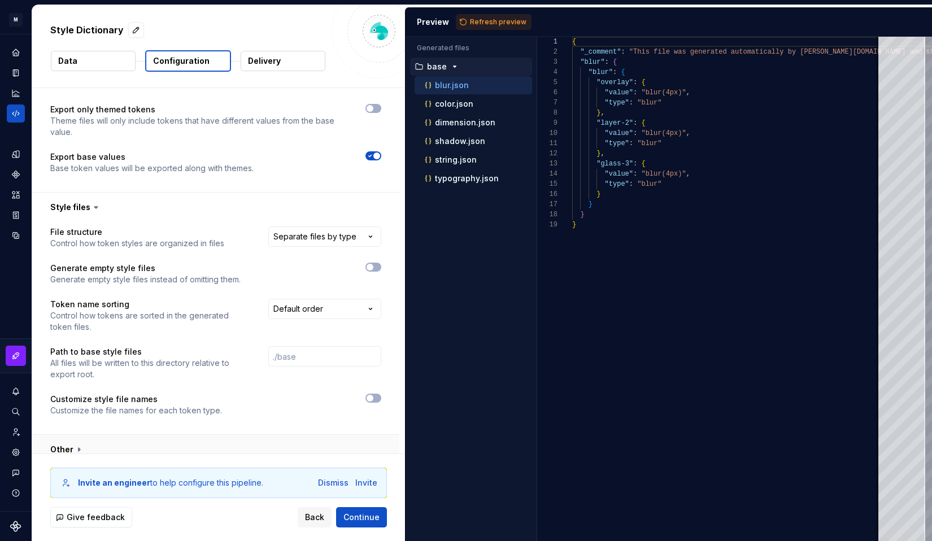
click at [119, 439] on button "button" at bounding box center [215, 449] width 367 height 29
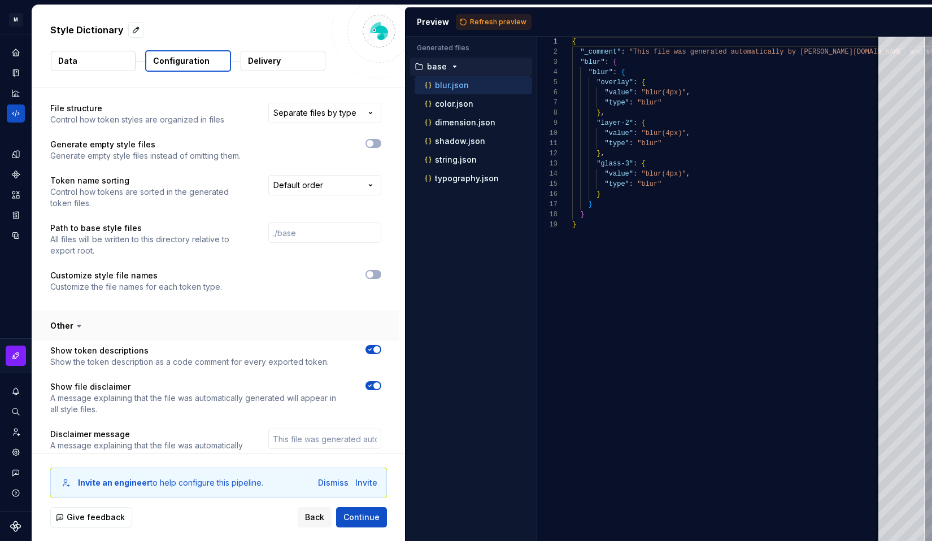
scroll to position [715, 0]
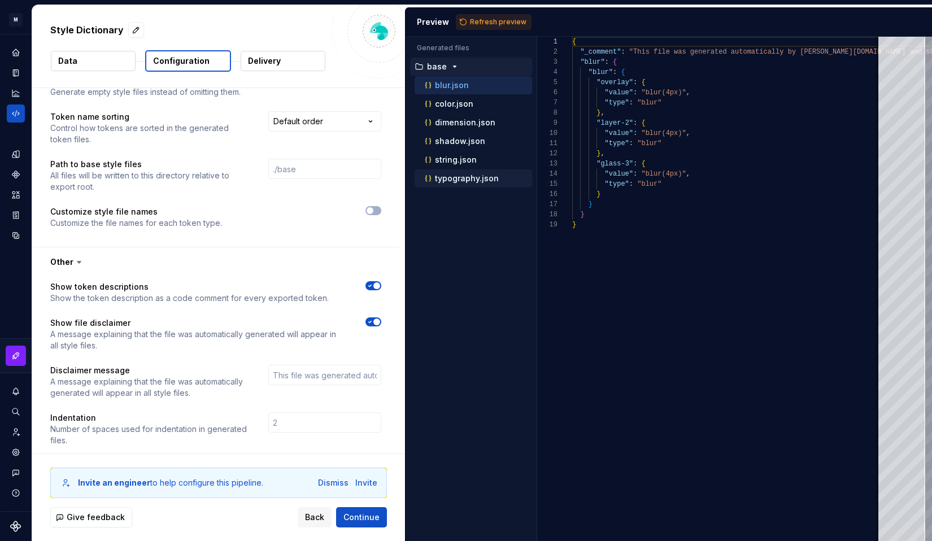
click at [450, 185] on div "typography.json" at bounding box center [473, 178] width 117 height 18
click at [451, 173] on div "typography.json" at bounding box center [477, 178] width 110 height 11
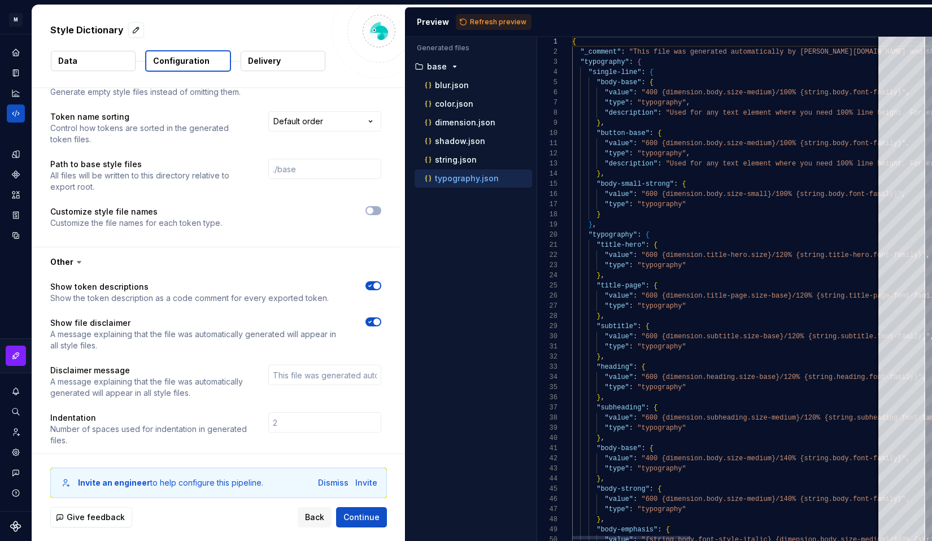
scroll to position [92, 0]
click at [450, 155] on div "string.json" at bounding box center [477, 159] width 110 height 11
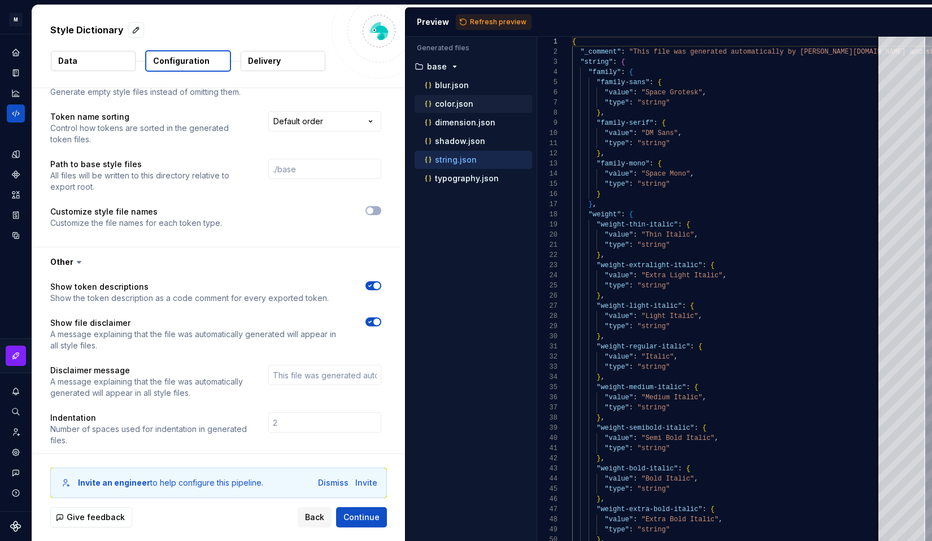
click at [449, 109] on div "color.json" at bounding box center [477, 103] width 110 height 11
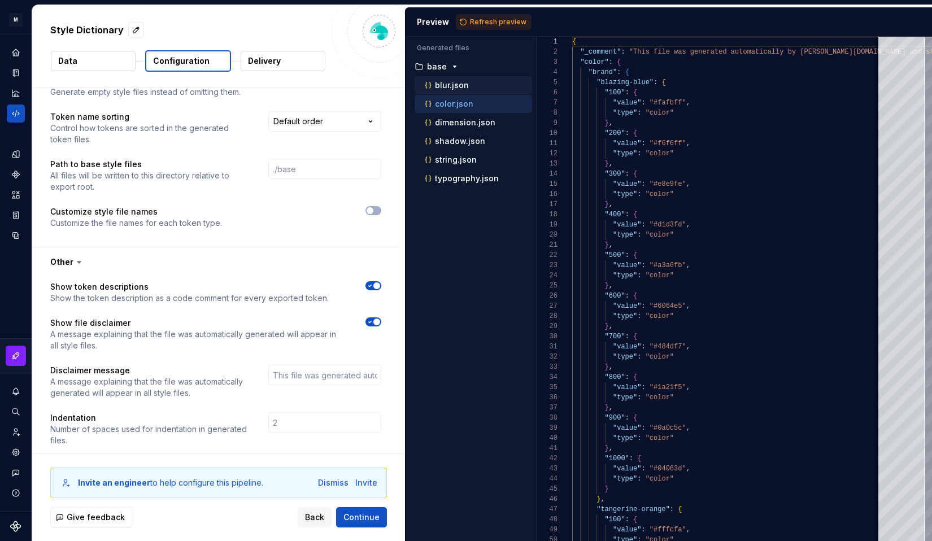
click at [443, 85] on p "blur.json" at bounding box center [452, 85] width 34 height 9
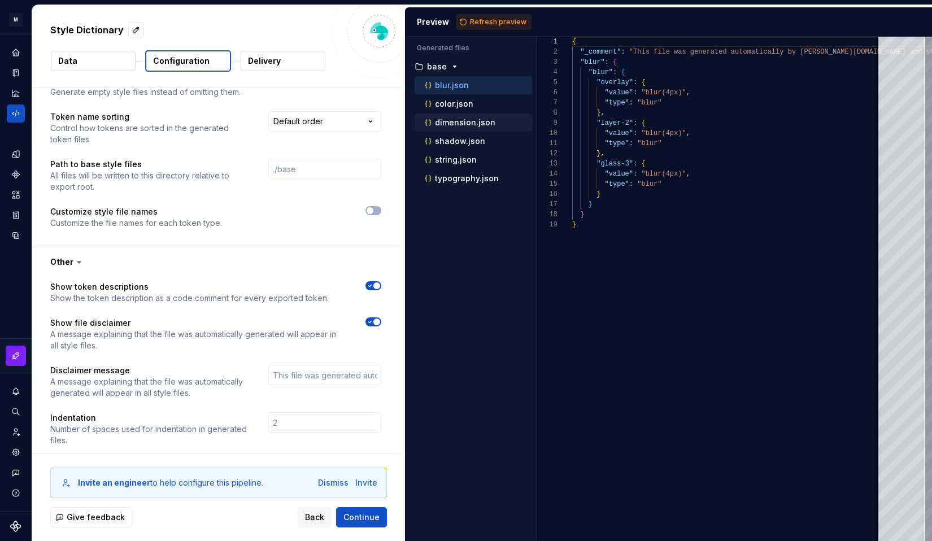
click at [439, 129] on div "dimension.json" at bounding box center [473, 123] width 117 height 18
click at [445, 125] on p "dimension.json" at bounding box center [465, 122] width 60 height 9
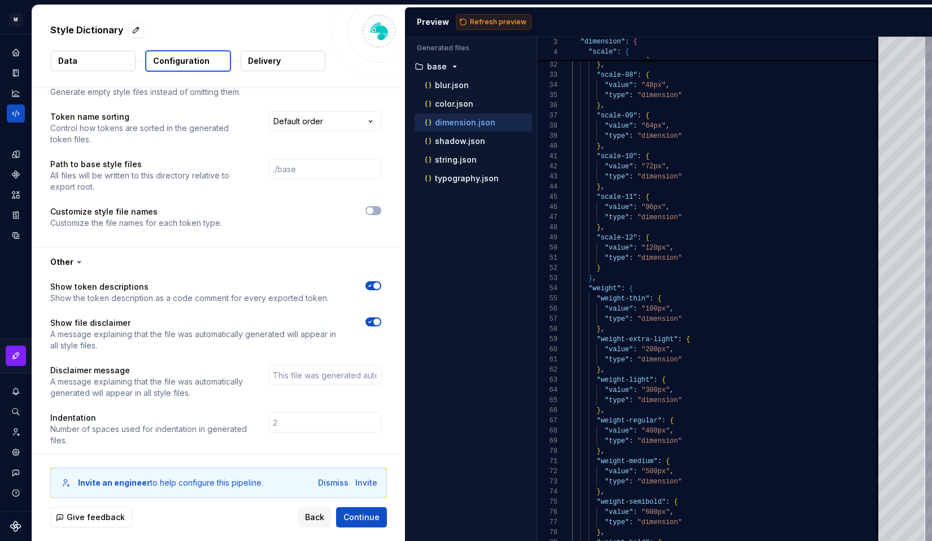
click at [487, 18] on span "Refresh preview" at bounding box center [498, 22] width 56 height 9
click at [439, 161] on p "string.json" at bounding box center [456, 159] width 42 height 9
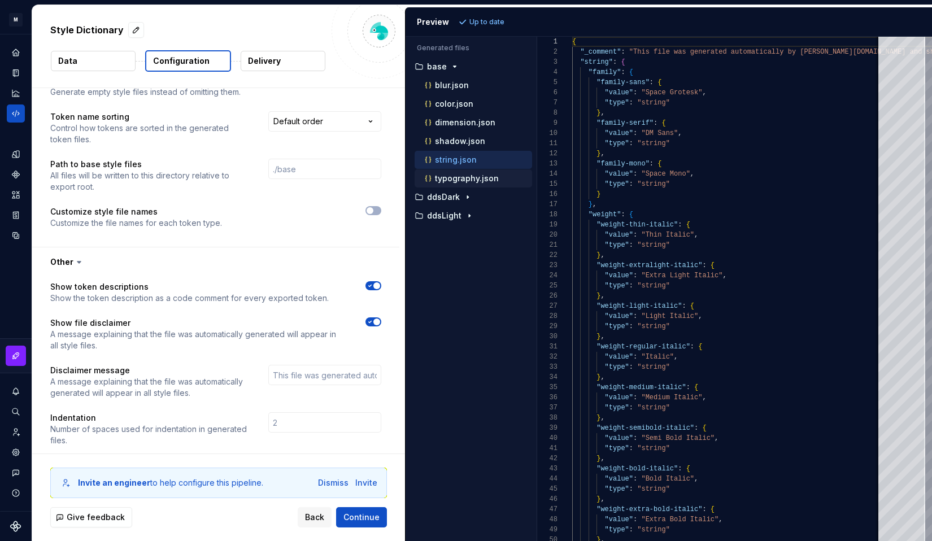
click at [487, 185] on div "typography.json" at bounding box center [473, 178] width 117 height 18
click at [484, 181] on p "typography.json" at bounding box center [467, 178] width 64 height 9
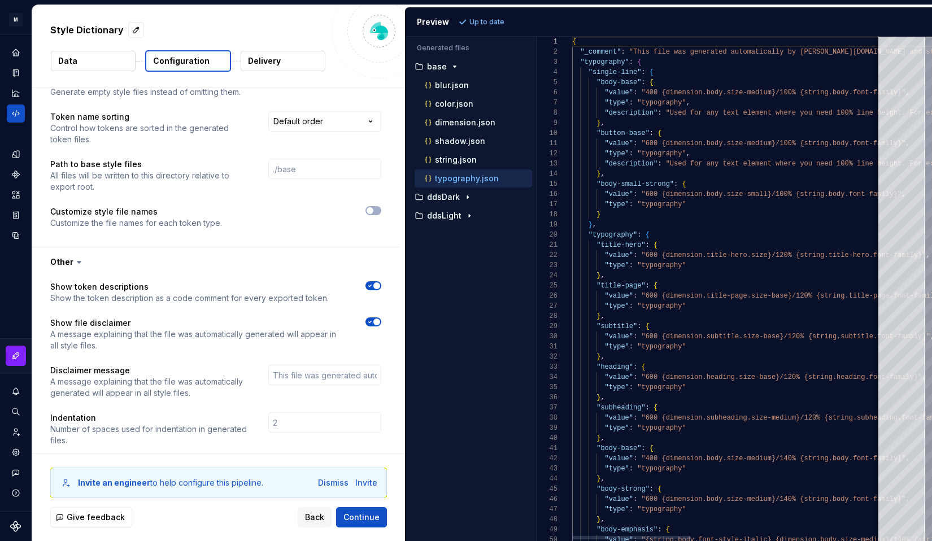
scroll to position [92, 0]
click at [453, 126] on p "dimension.json" at bounding box center [465, 122] width 60 height 9
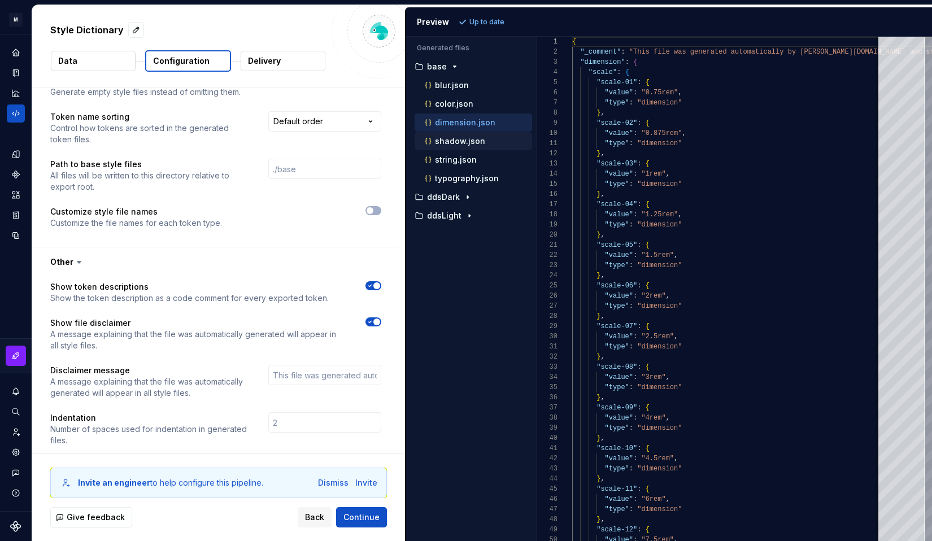
click at [458, 142] on p "shadow.json" at bounding box center [460, 141] width 50 height 9
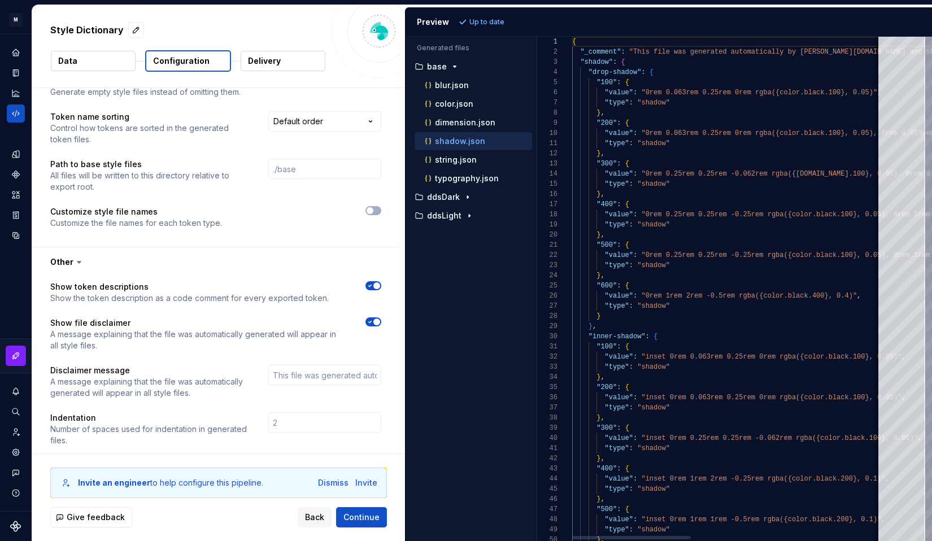
scroll to position [92, 0]
click at [460, 159] on p "string.json" at bounding box center [456, 159] width 42 height 9
type textarea "**********"
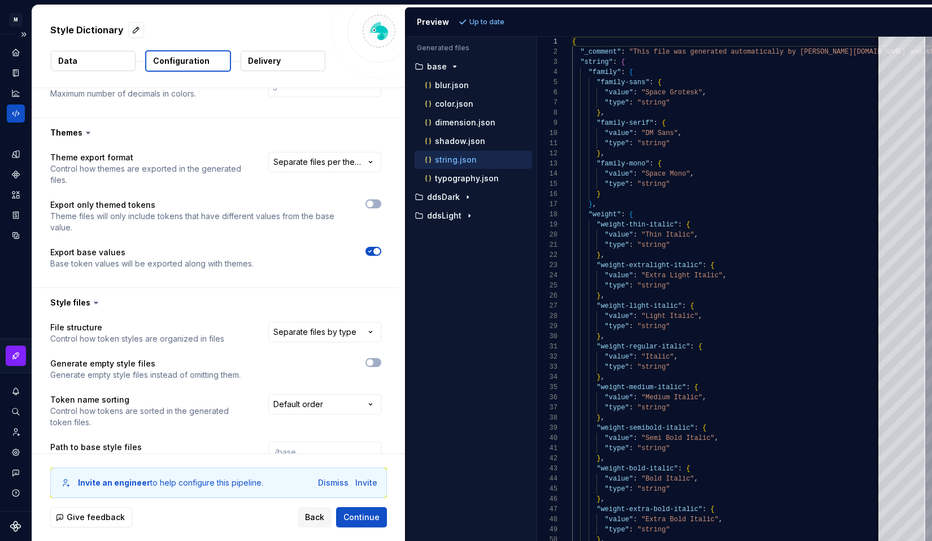
scroll to position [384, 0]
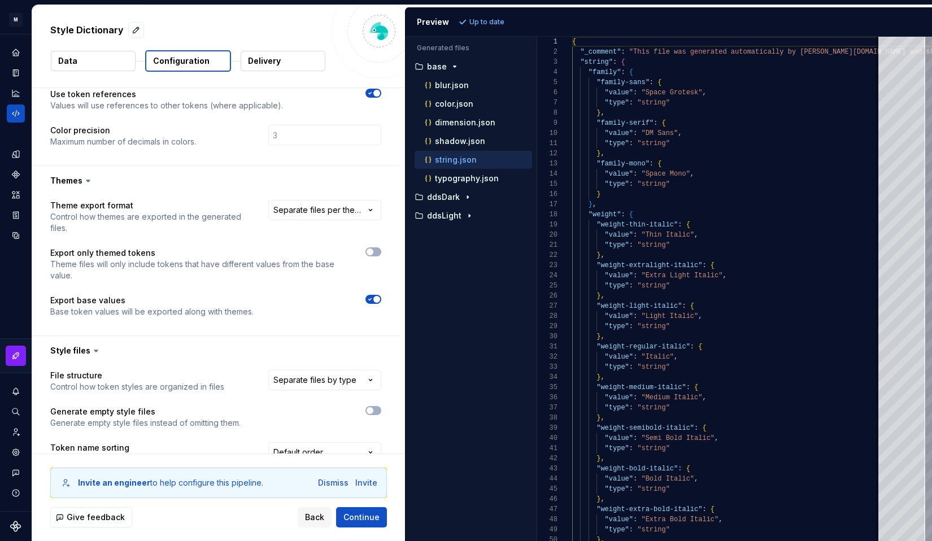
click at [271, 59] on p "Delivery" at bounding box center [264, 60] width 33 height 11
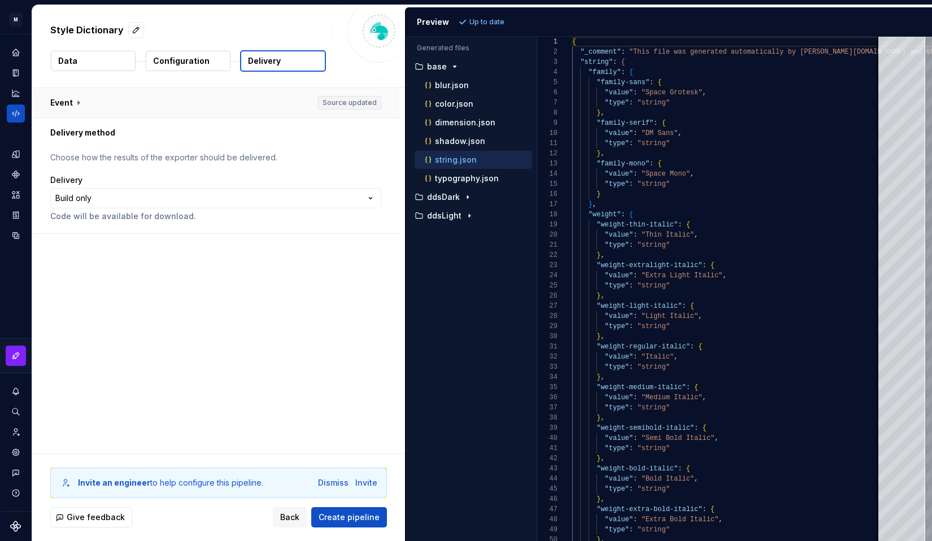
click at [156, 99] on button "button" at bounding box center [215, 102] width 367 height 29
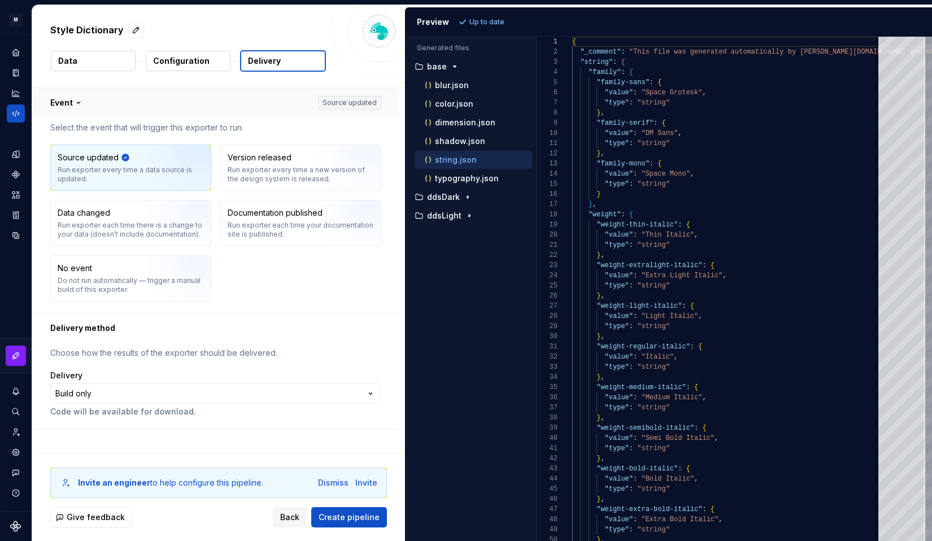
click at [156, 99] on button "button" at bounding box center [215, 102] width 367 height 29
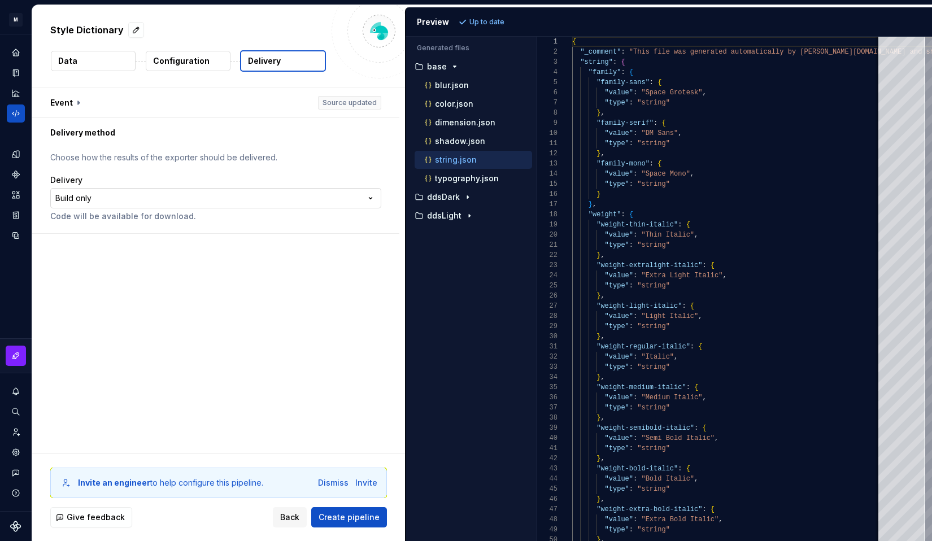
click at [128, 206] on html "**********" at bounding box center [466, 270] width 932 height 541
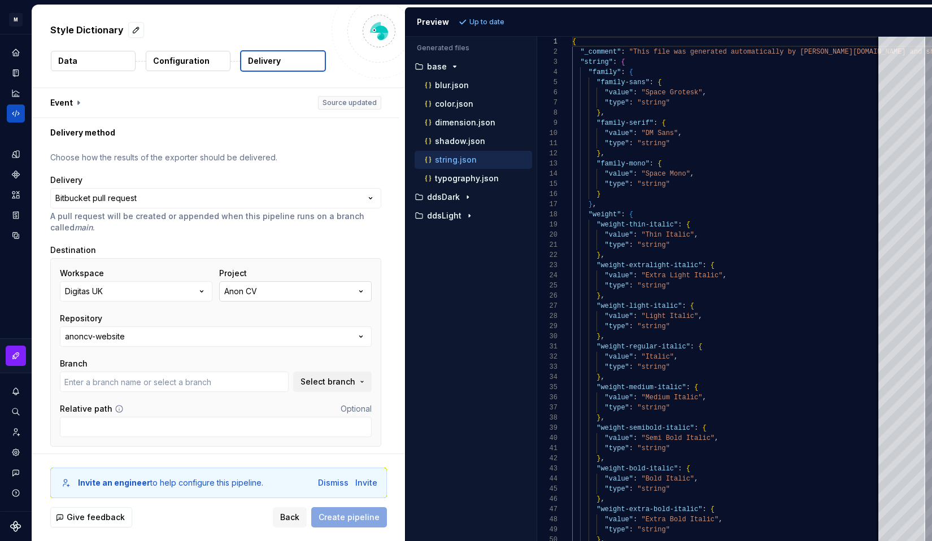
click at [281, 281] on button "Anon CV" at bounding box center [295, 291] width 153 height 20
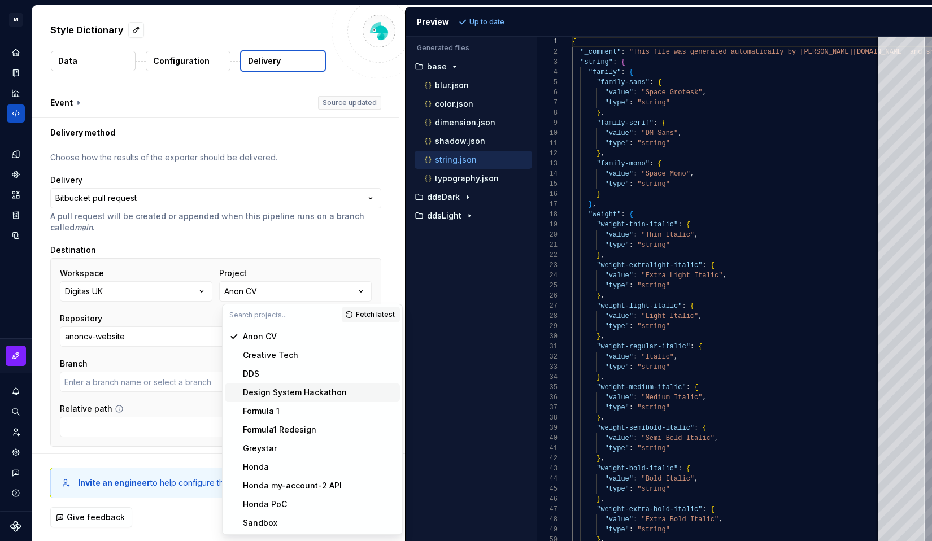
click at [272, 387] on div "Design System Hackathon" at bounding box center [295, 392] width 104 height 11
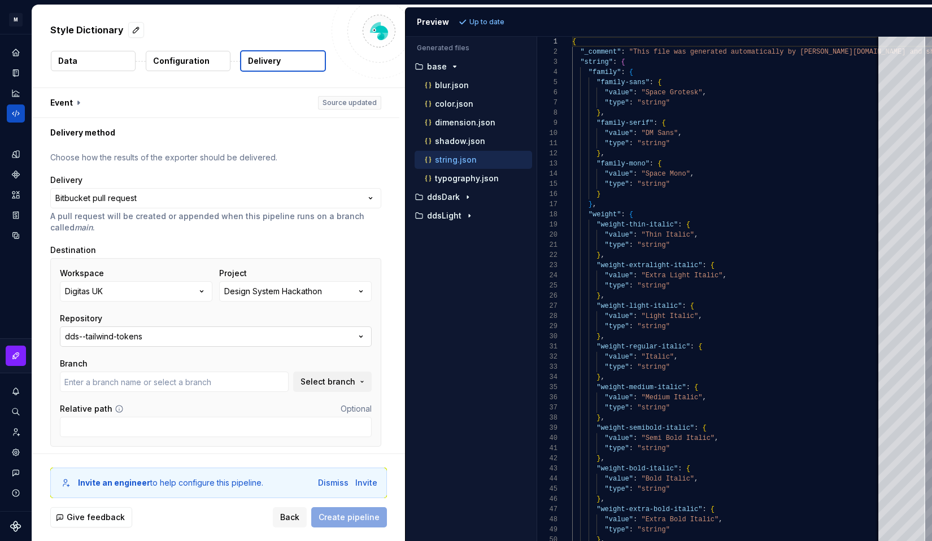
type input "main"
click at [275, 334] on button "dds--tailwind-tokens" at bounding box center [216, 336] width 312 height 20
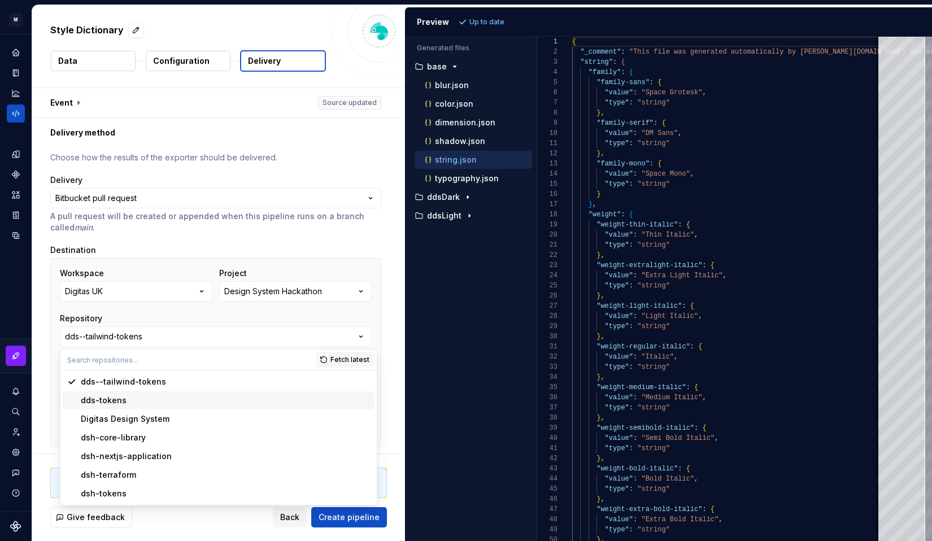
click at [247, 391] on span "dds-tokens" at bounding box center [219, 400] width 312 height 18
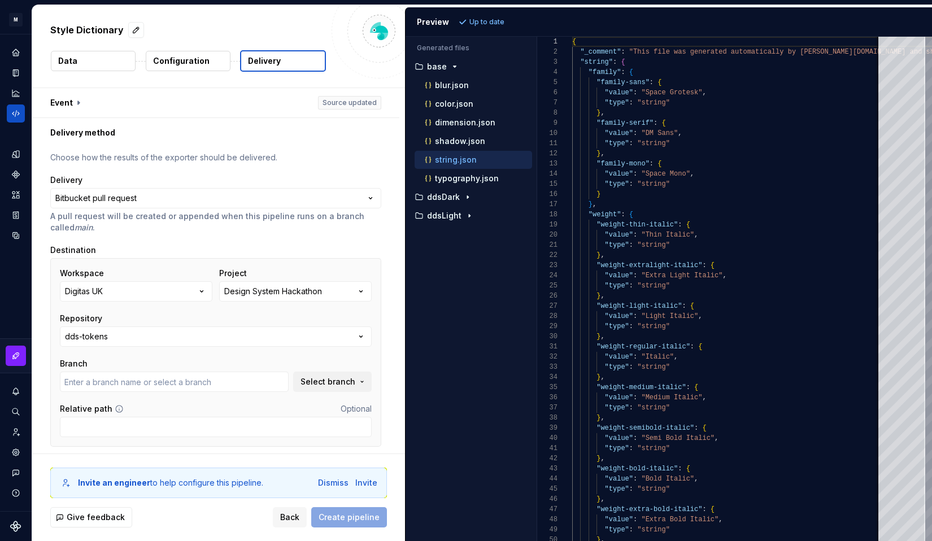
type input "main"
click at [208, 424] on input "Relative path" at bounding box center [216, 427] width 312 height 20
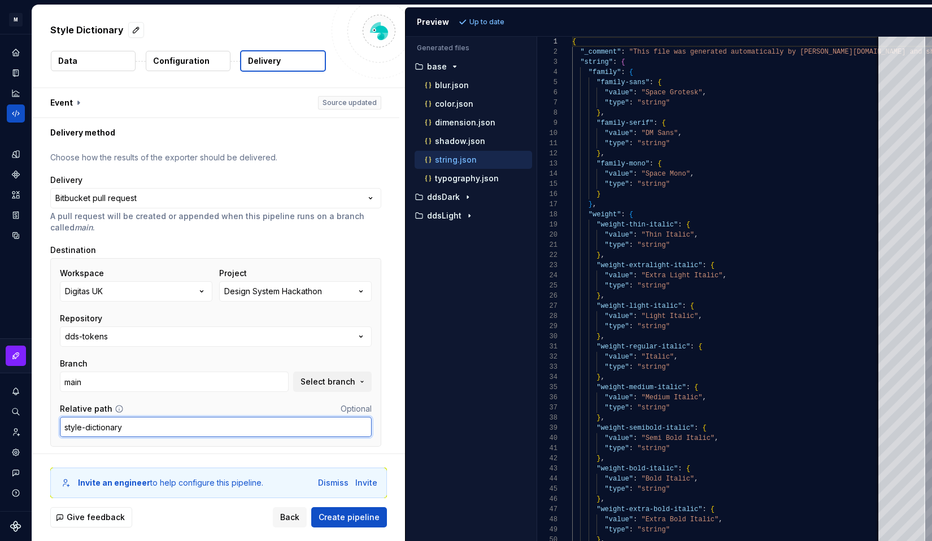
type input "style-dictionary"
click at [103, 454] on div "Invite an engineer to help configure this pipeline. Dismiss Invite Give feedbac…" at bounding box center [218, 497] width 373 height 87
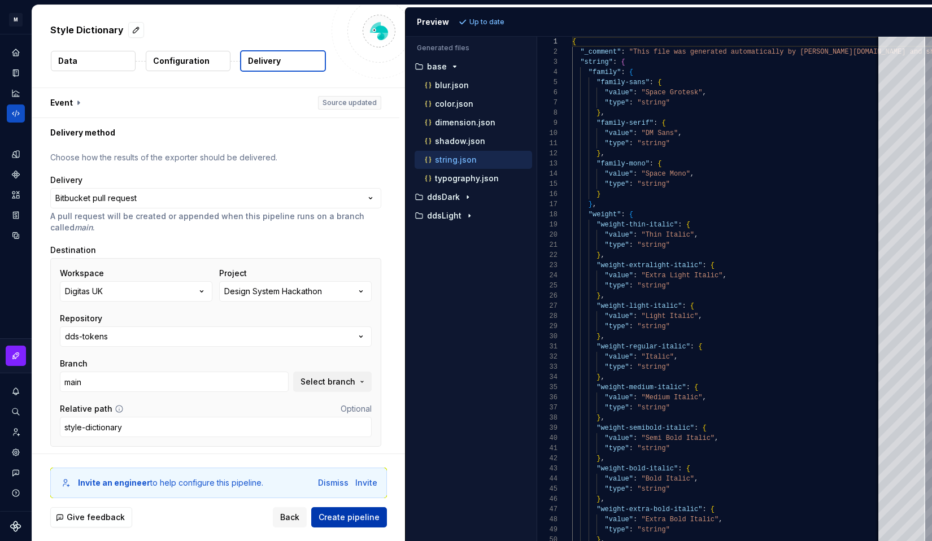
click at [354, 522] on span "Create pipeline" at bounding box center [349, 517] width 61 height 11
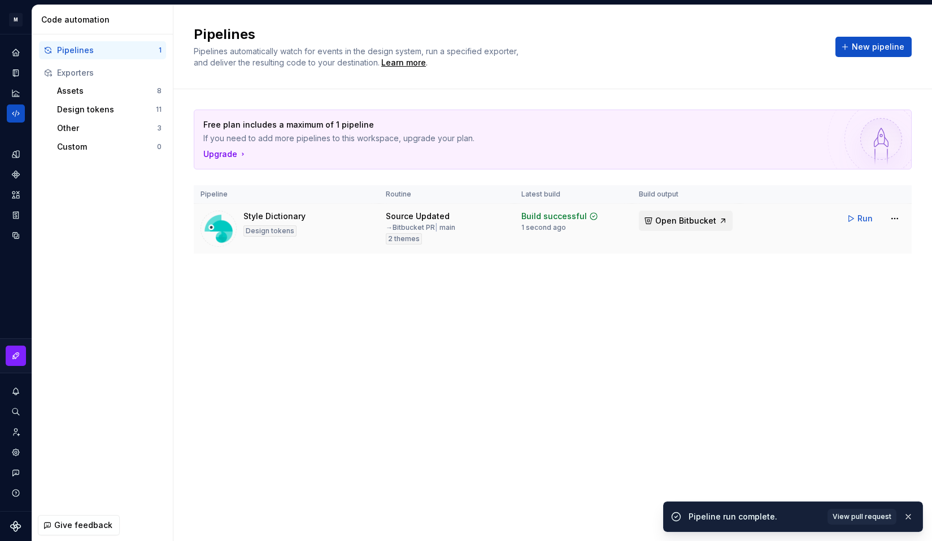
click at [676, 224] on span "Open Bitbucket" at bounding box center [685, 220] width 61 height 11
